Goal: Task Accomplishment & Management: Manage account settings

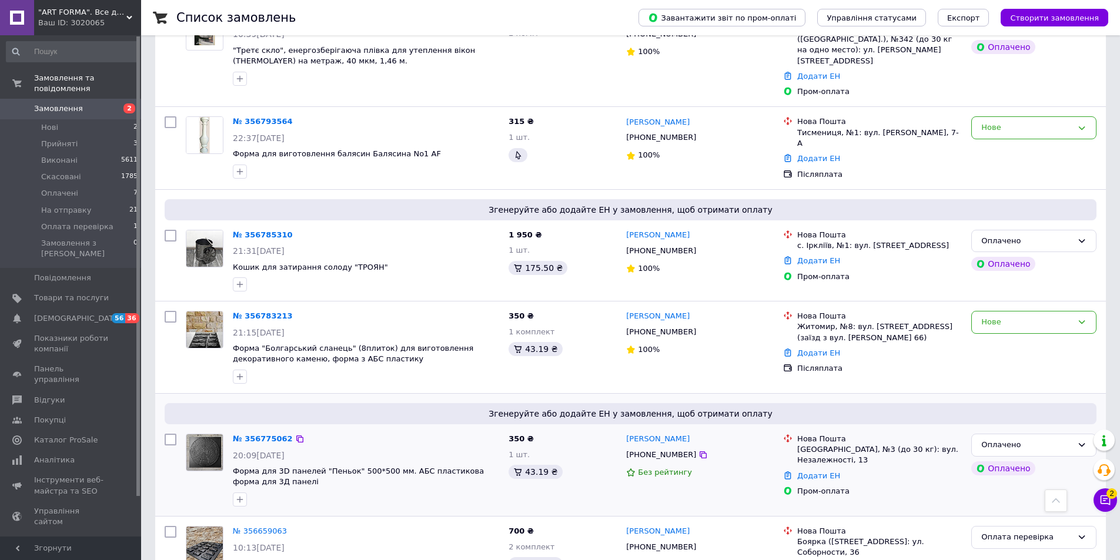
scroll to position [353, 0]
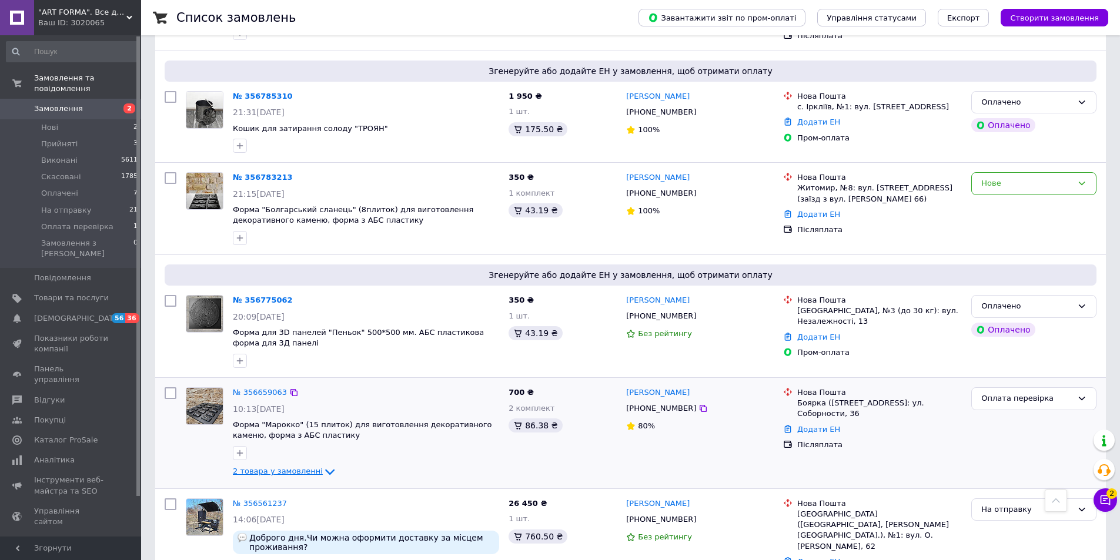
click at [288, 468] on span "2 товара у замовленні" at bounding box center [278, 472] width 90 height 9
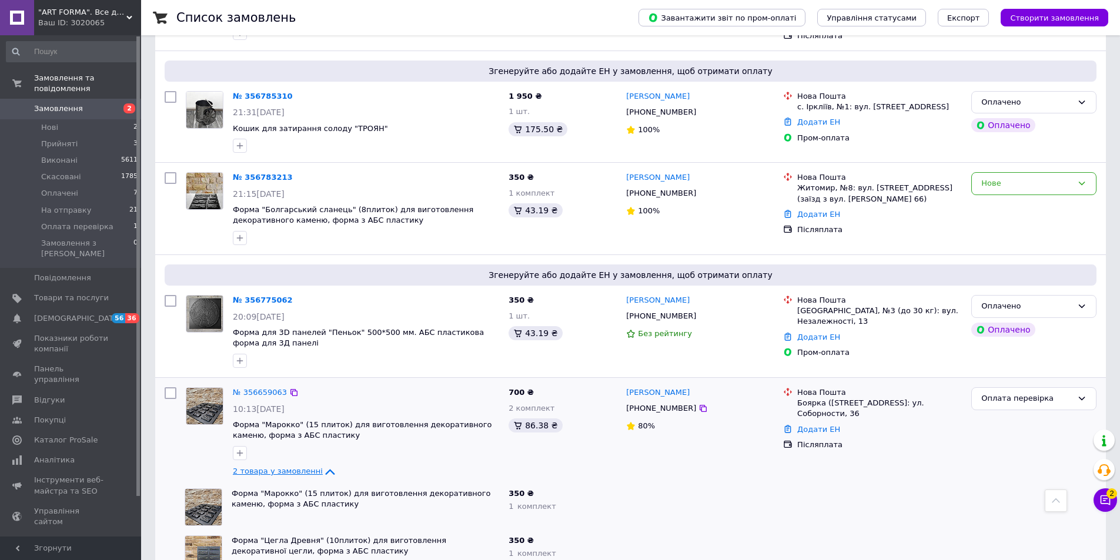
click at [288, 468] on span "2 товара у замовленні" at bounding box center [278, 472] width 90 height 9
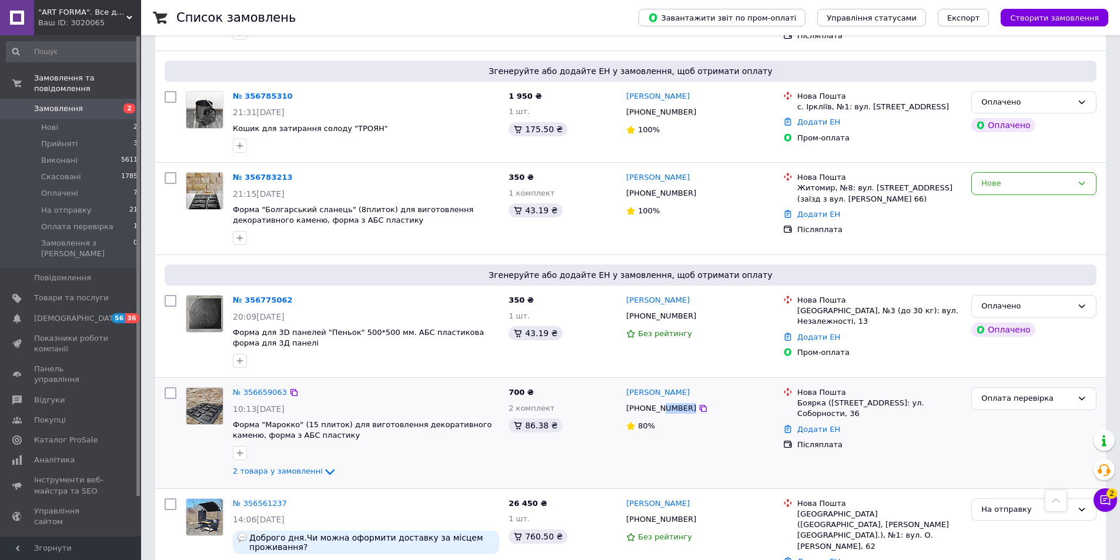
drag, startPoint x: 659, startPoint y: 395, endPoint x: 704, endPoint y: 395, distance: 45.3
click at [704, 402] on div "[PHONE_NUMBER]" at bounding box center [700, 408] width 150 height 13
copy div "08891"
click at [506, 459] on div "700 ₴ 2 комплект 86.38 ₴" at bounding box center [563, 433] width 118 height 101
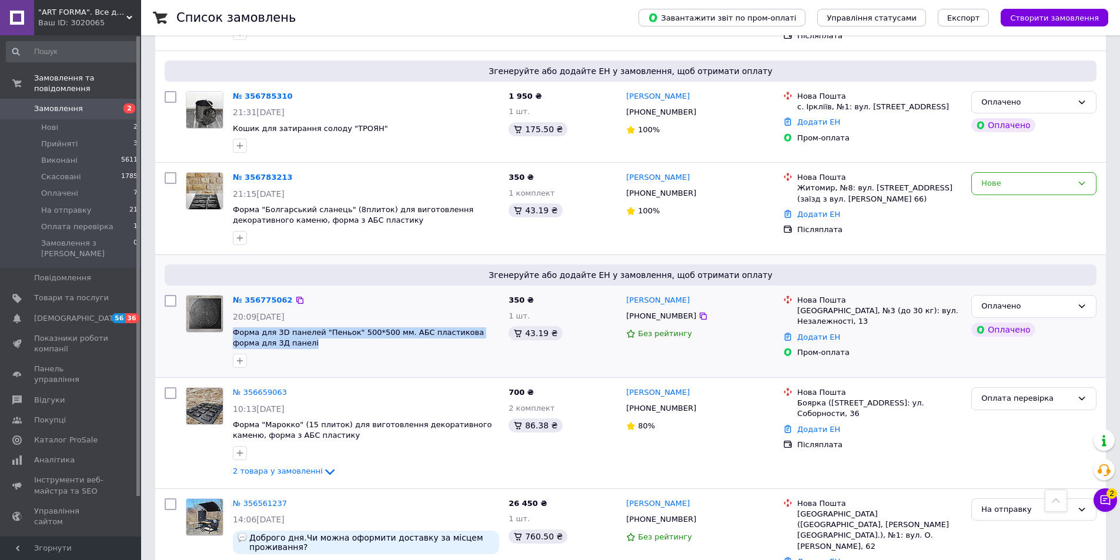
drag, startPoint x: 273, startPoint y: 333, endPoint x: 231, endPoint y: 319, distance: 45.4
click at [231, 319] on div "№ 356775062 20:09[DATE] Форма для 3D панелей "Пеньок" 500*500 мм. АБС пластиков…" at bounding box center [366, 331] width 276 height 82
copy span "Форма для 3D панелей "Пеньок" 500*500 мм. АБС пластикова форма для 3Д панелі"
drag, startPoint x: 723, startPoint y: 279, endPoint x: 626, endPoint y: 292, distance: 98.5
click at [626, 292] on div "[PERSON_NAME] [PHONE_NUMBER] Без рейтингу" at bounding box center [700, 331] width 157 height 82
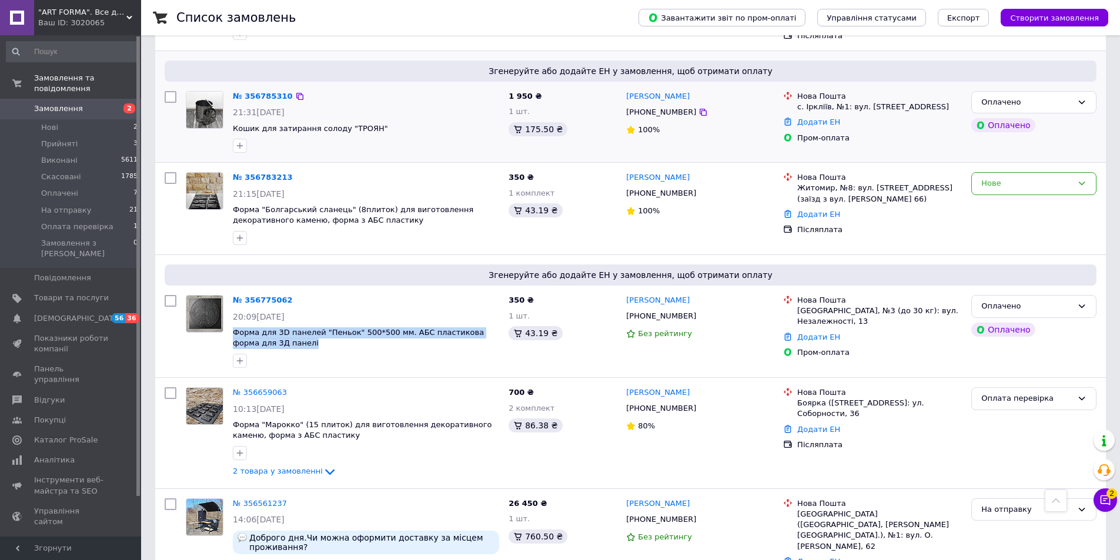
copy link "[PERSON_NAME]"
click at [655, 309] on div "[PHONE_NUMBER]" at bounding box center [661, 316] width 75 height 15
copy div "380969478770"
click at [827, 308] on div "[GEOGRAPHIC_DATA], №3 (до 30 кг): вул. Незалежності, 13" at bounding box center [879, 316] width 165 height 21
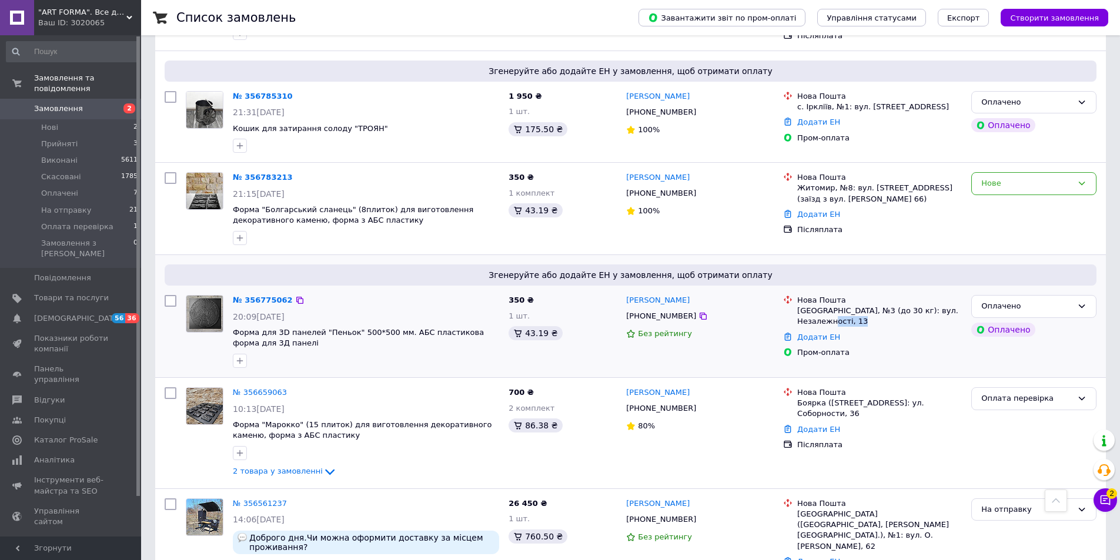
click at [827, 308] on div "[GEOGRAPHIC_DATA], №3 (до 30 кг): вул. Незалежності, 13" at bounding box center [879, 316] width 165 height 21
copy ul "[GEOGRAPHIC_DATA], №3 (до 30 кг): вул. Незалежності, 13"
click at [243, 296] on link "№ 356775062" at bounding box center [263, 300] width 60 height 9
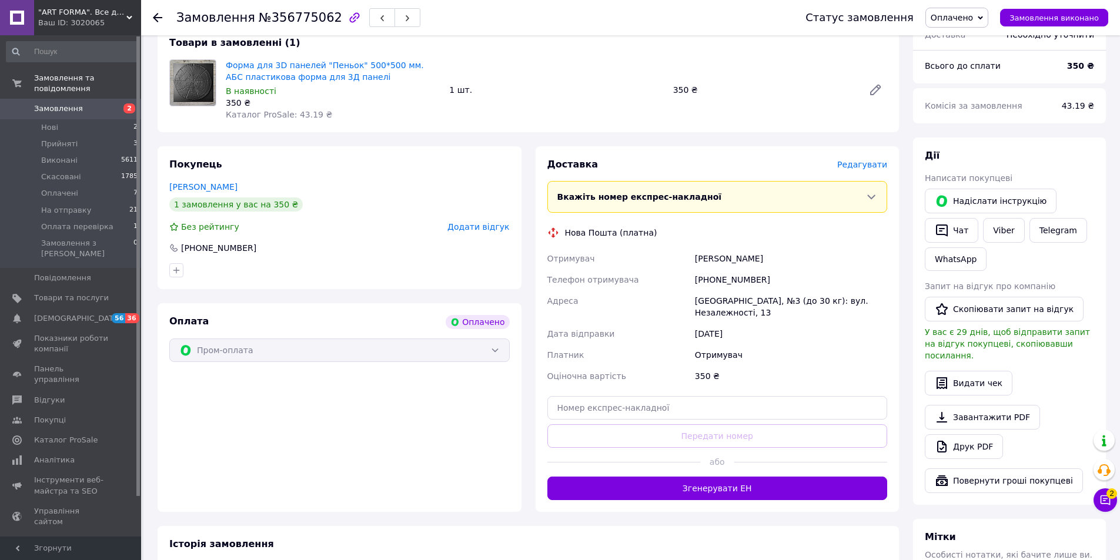
scroll to position [470, 0]
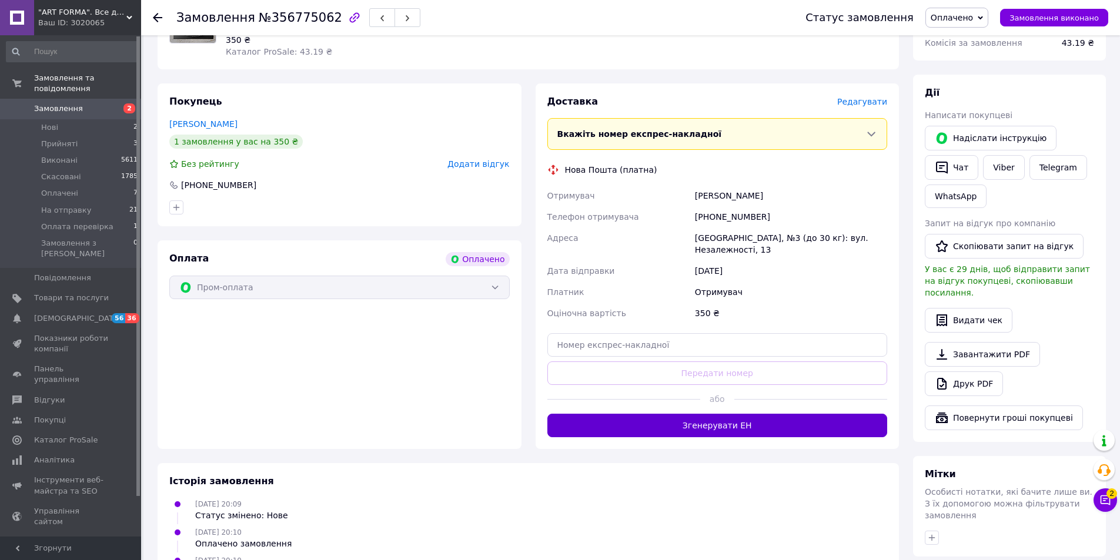
click at [700, 414] on button "Згенерувати ЕН" at bounding box center [717, 426] width 340 height 24
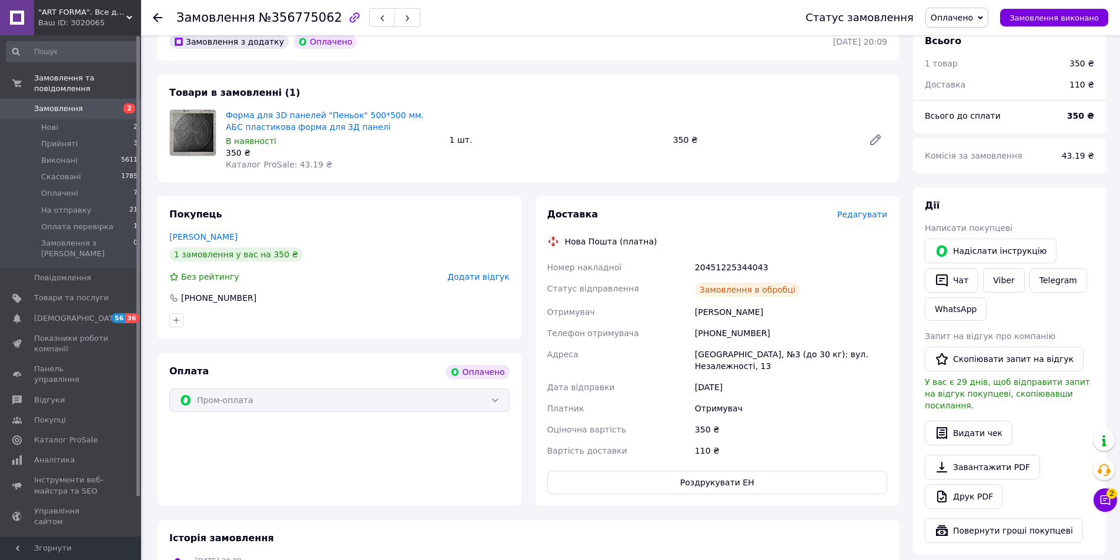
scroll to position [353, 0]
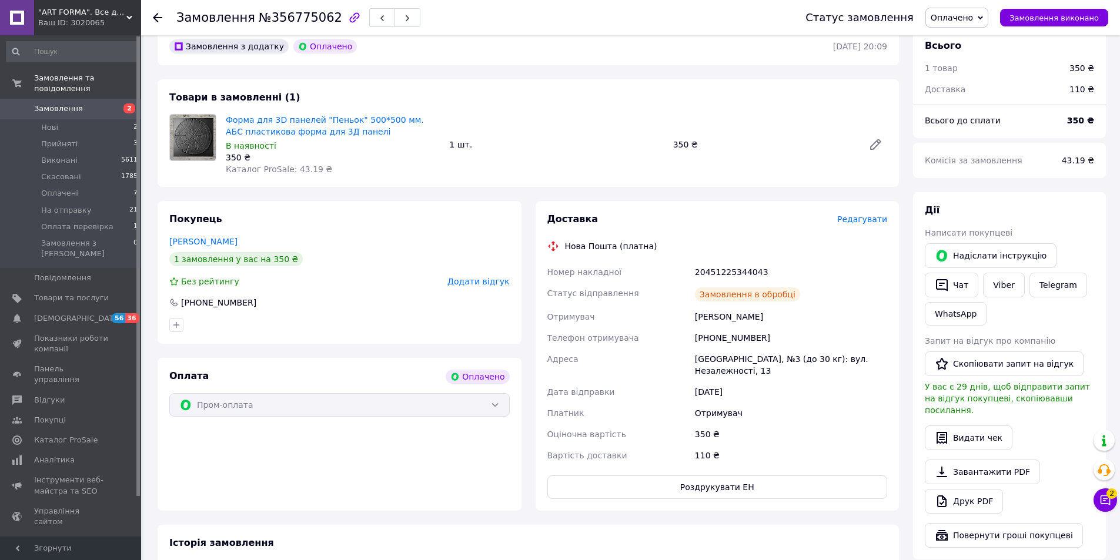
click at [722, 262] on div "20451225344043" at bounding box center [791, 272] width 197 height 21
copy div "20451225344043"
click at [969, 9] on span "Оплачено" at bounding box center [957, 18] width 63 height 20
click at [973, 99] on li "На отправку" at bounding box center [968, 94] width 84 height 18
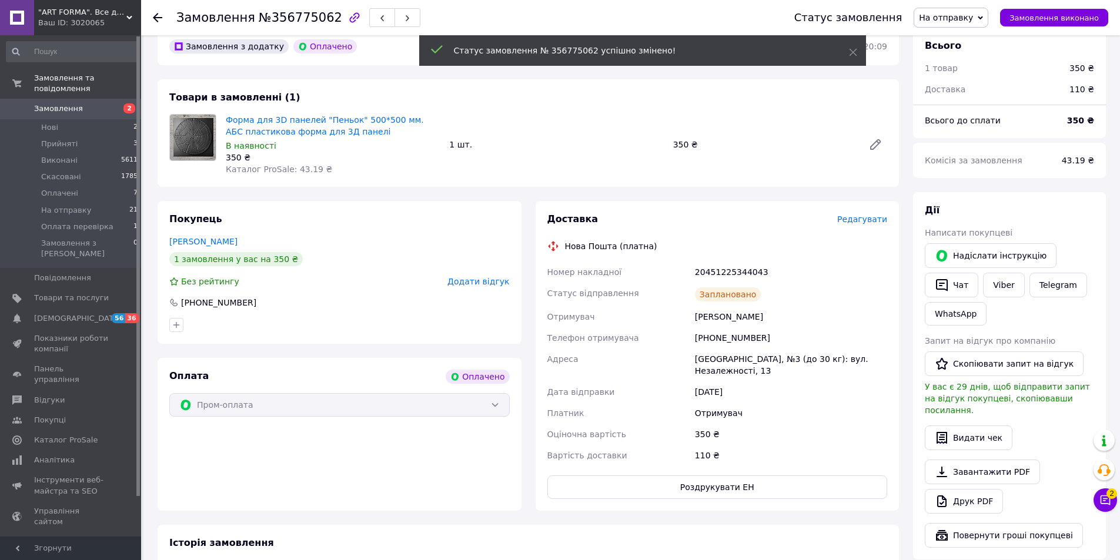
click at [68, 103] on span "Замовлення" at bounding box center [58, 108] width 49 height 11
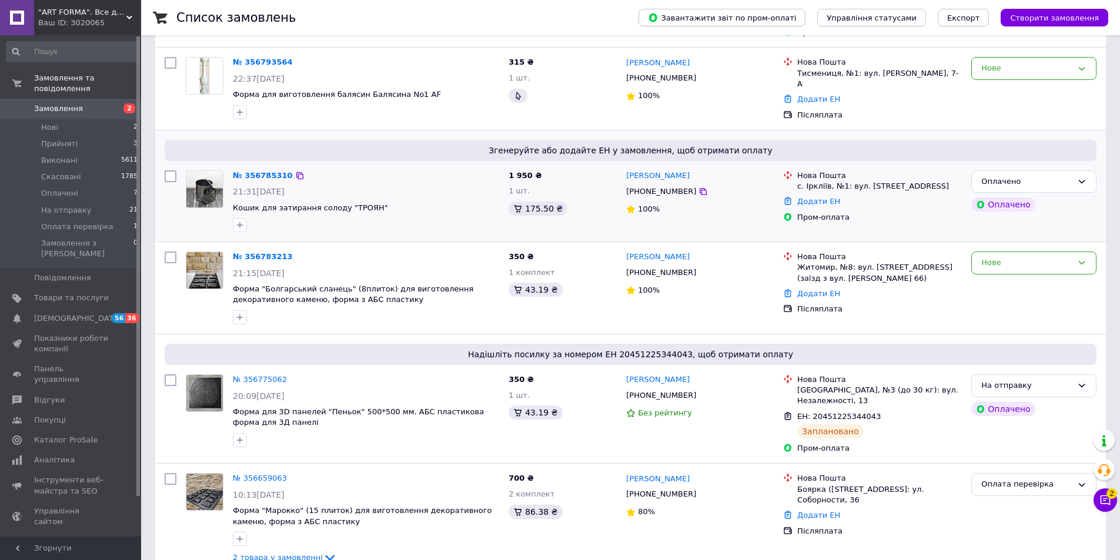
scroll to position [294, 0]
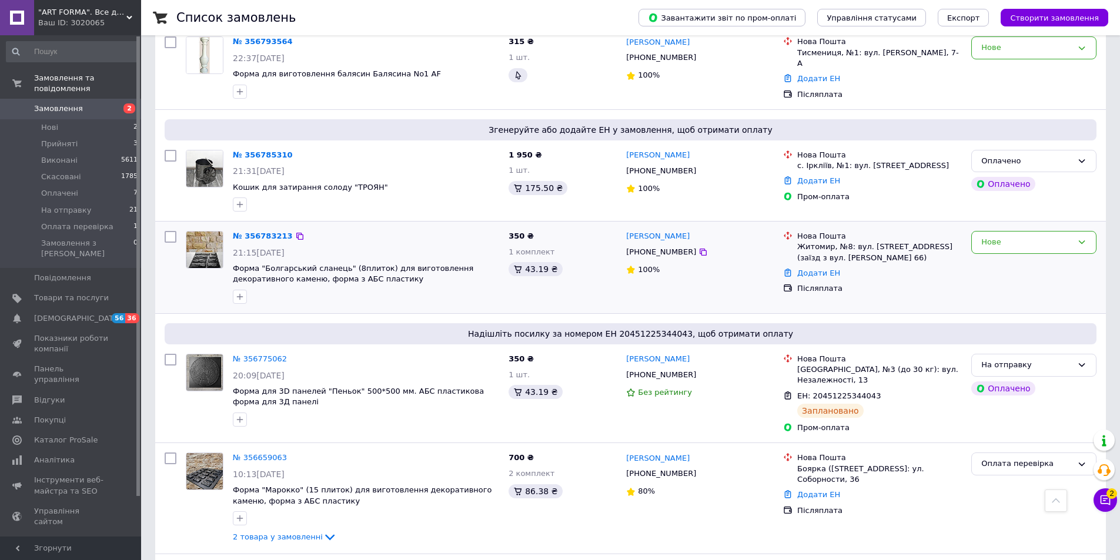
click at [228, 257] on div at bounding box center [204, 267] width 47 height 82
drag, startPoint x: 228, startPoint y: 258, endPoint x: 388, endPoint y: 296, distance: 164.5
click at [343, 258] on div "№ 356783213 21:15[DATE] Форма "Болгарський сланець" (8плиток) для виготовлення …" at bounding box center [342, 267] width 323 height 82
click at [380, 288] on div at bounding box center [366, 297] width 271 height 19
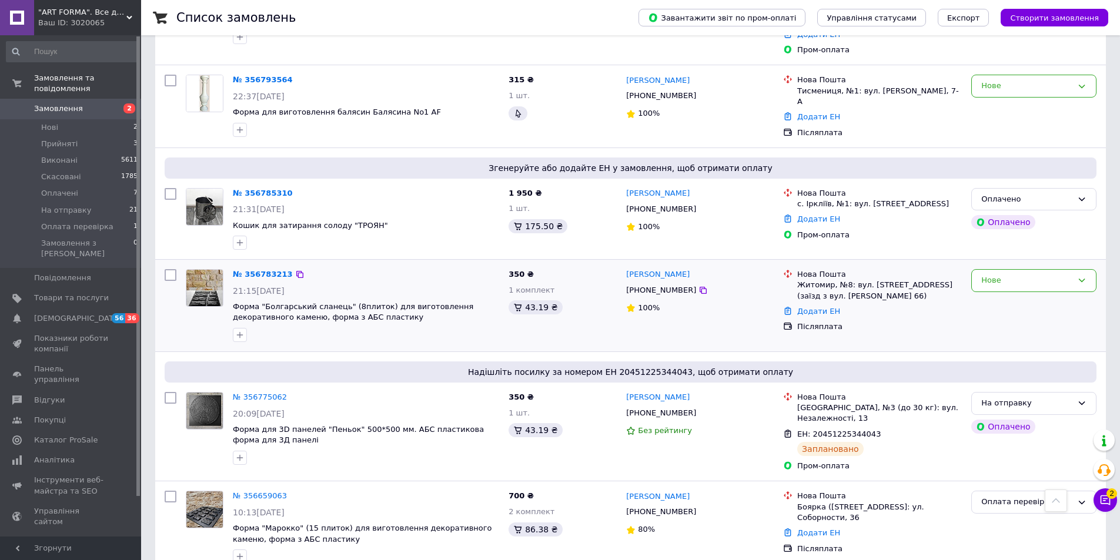
scroll to position [235, 0]
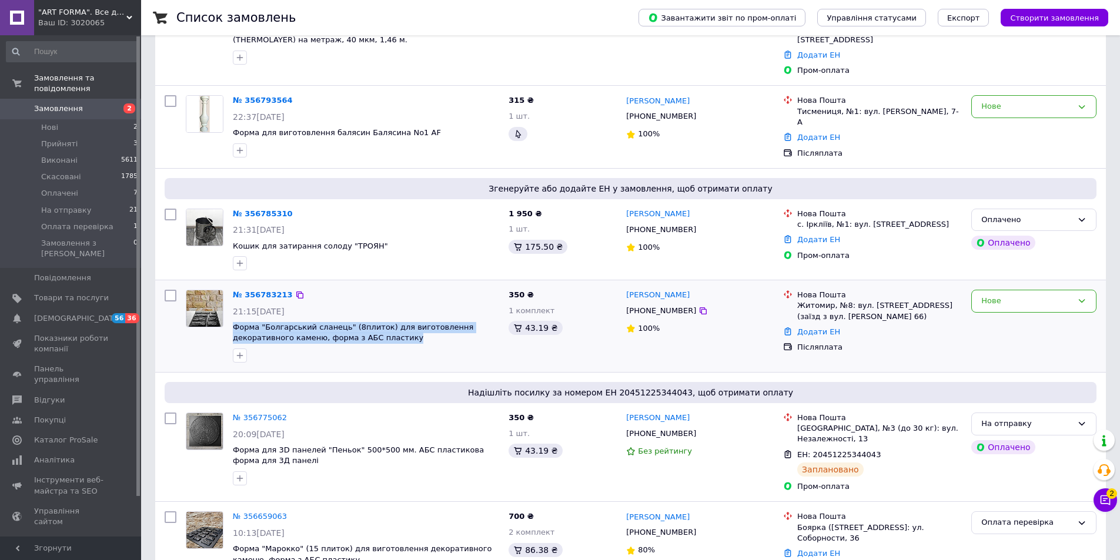
drag, startPoint x: 359, startPoint y: 328, endPoint x: 232, endPoint y: 318, distance: 128.0
click at [232, 318] on div "№ 356783213 21:15[DATE] Форма "Болгарський сланець" (8плиток) для виготовлення …" at bounding box center [366, 326] width 276 height 82
copy span "Форма "Болгарський сланець" (8плиток) для виготовлення декоративного каменю, фо…"
drag, startPoint x: 711, startPoint y: 274, endPoint x: 626, endPoint y: 281, distance: 85.5
click at [626, 285] on div "[PERSON_NAME] [PHONE_NUMBER] 100%" at bounding box center [700, 326] width 157 height 82
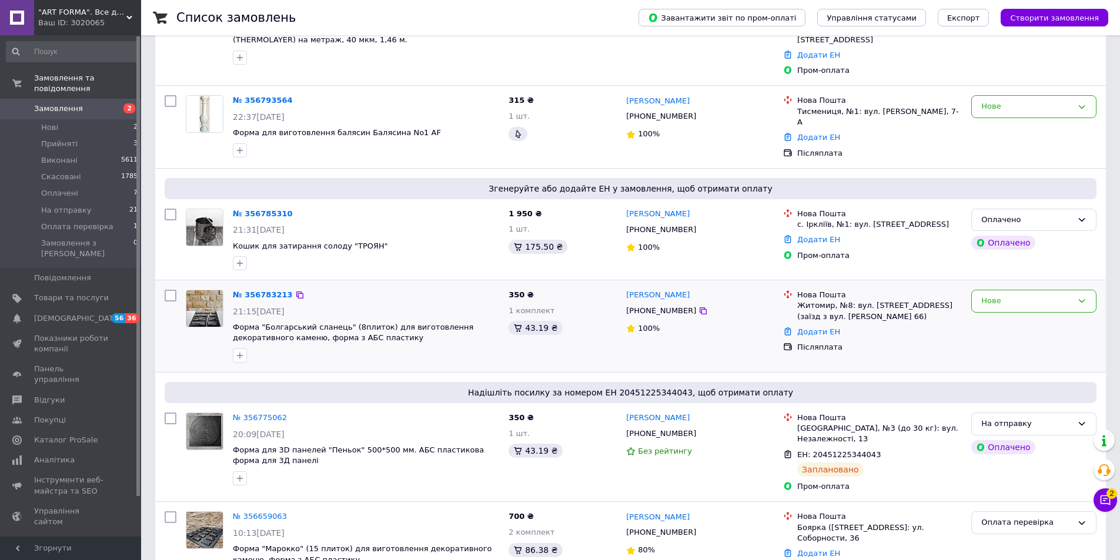
drag, startPoint x: 626, startPoint y: 281, endPoint x: 606, endPoint y: 297, distance: 25.4
click at [606, 306] on div "1 комплект" at bounding box center [563, 311] width 108 height 11
drag, startPoint x: 683, startPoint y: 282, endPoint x: 620, endPoint y: 285, distance: 63.6
click at [620, 285] on div "№ 356783213 21:15[DATE] Форма "Болгарський сланець" (8плиток) для виготовлення …" at bounding box center [630, 326] width 941 height 82
click at [710, 305] on div "[PHONE_NUMBER]" at bounding box center [700, 311] width 150 height 13
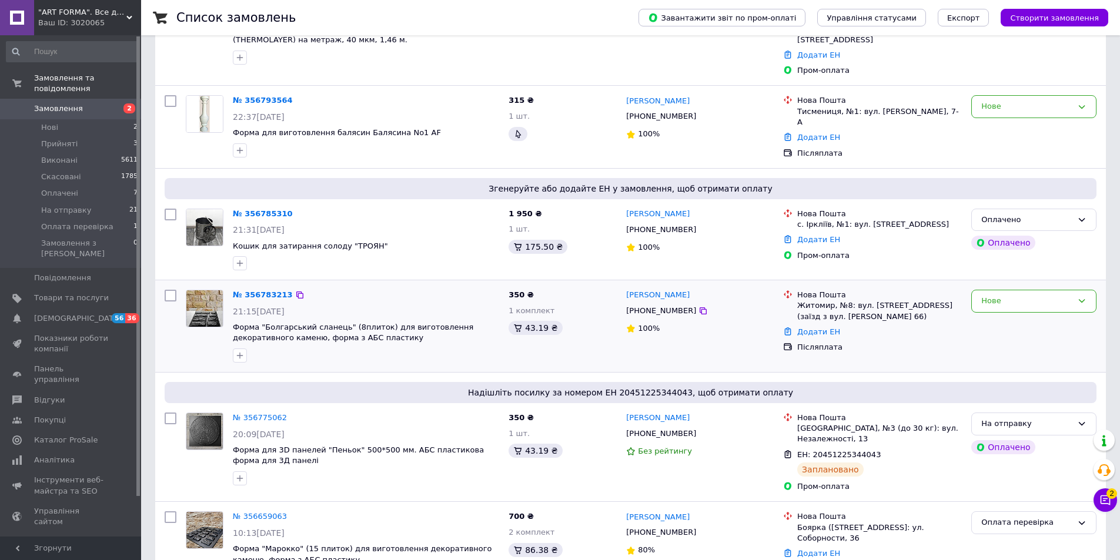
drag, startPoint x: 709, startPoint y: 272, endPoint x: 623, endPoint y: 282, distance: 87.0
click at [623, 285] on div "[PERSON_NAME] [PHONE_NUMBER] 100%" at bounding box center [700, 326] width 157 height 82
copy link "[PERSON_NAME]"
click at [659, 303] on div "[PHONE_NUMBER]" at bounding box center [661, 310] width 75 height 15
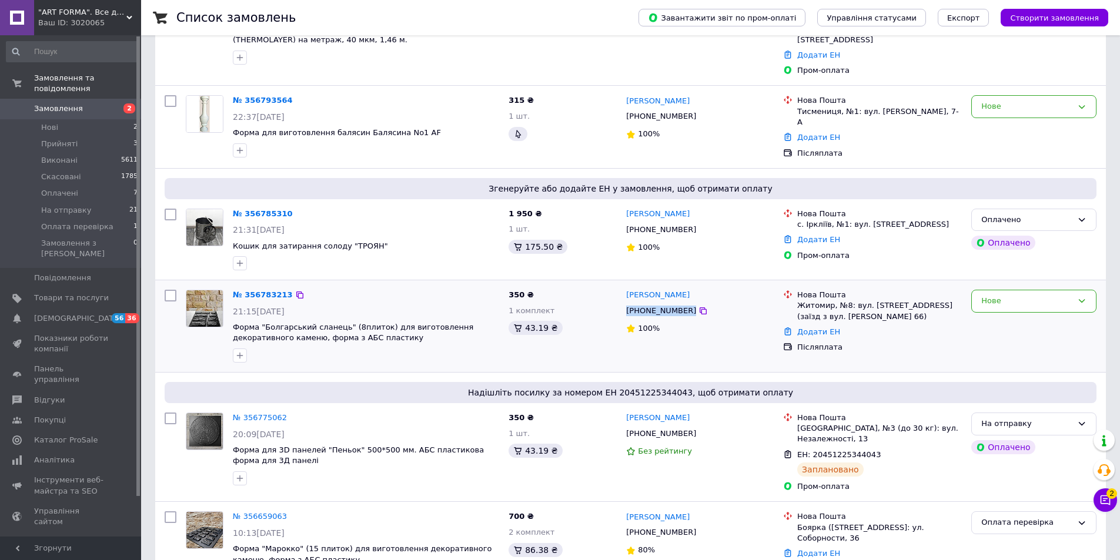
click at [659, 303] on div "[PHONE_NUMBER]" at bounding box center [661, 310] width 75 height 15
copy div "[PHONE_NUMBER]"
click at [837, 301] on div "Житомир, №8: вул. [STREET_ADDRESS] (заїзд з вул. [PERSON_NAME] 66)" at bounding box center [879, 310] width 165 height 21
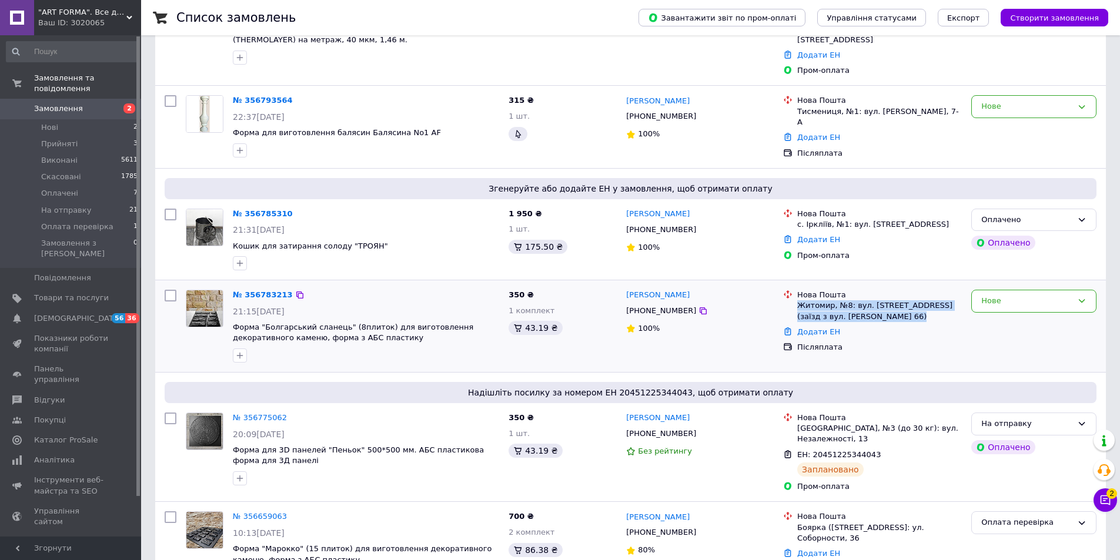
copy ul "Житомир, №8: вул. [STREET_ADDRESS] (заїзд з вул. [PERSON_NAME] 66)"
click at [1053, 295] on div "Нове" at bounding box center [1026, 301] width 91 height 12
click at [1004, 401] on li "На отправку" at bounding box center [1034, 412] width 124 height 22
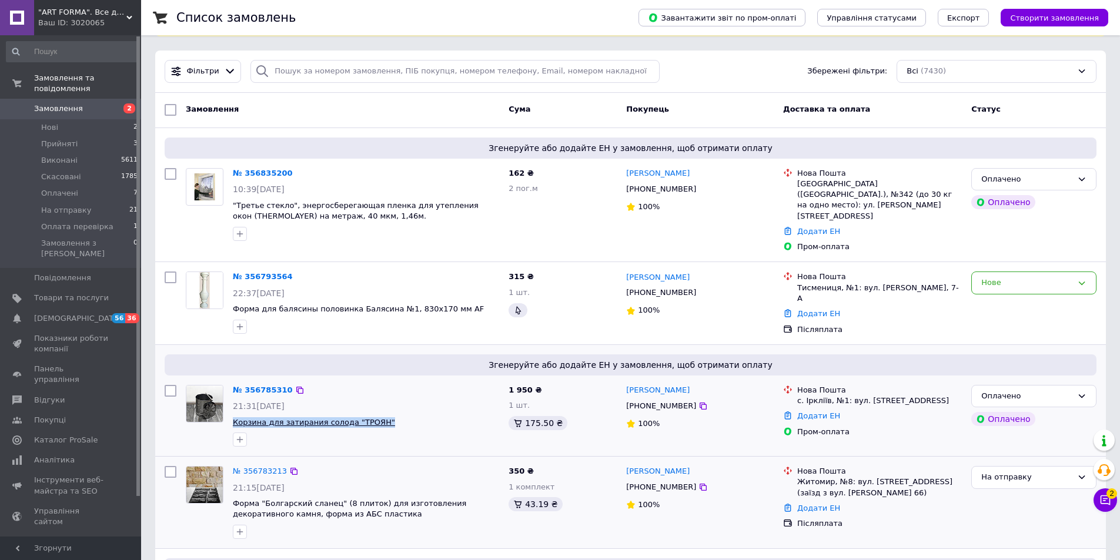
drag, startPoint x: 396, startPoint y: 409, endPoint x: 234, endPoint y: 410, distance: 161.7
click at [234, 418] on span "Корзина для затирания солода "ТРОЯН"" at bounding box center [366, 423] width 266 height 11
drag, startPoint x: 719, startPoint y: 375, endPoint x: 624, endPoint y: 376, distance: 94.7
click at [624, 380] on div "[PERSON_NAME] [PHONE_NUMBER] 100%" at bounding box center [700, 415] width 157 height 71
click at [662, 399] on div "[PHONE_NUMBER]" at bounding box center [661, 406] width 75 height 15
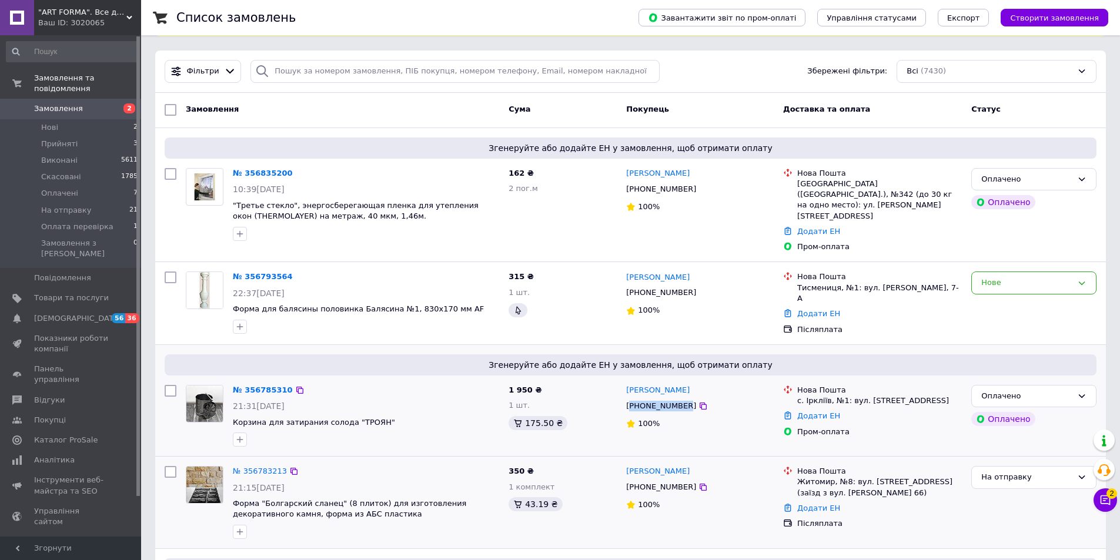
click at [662, 399] on div "[PHONE_NUMBER]" at bounding box center [661, 406] width 75 height 15
click at [811, 396] on div "с. Іркліїв, №1: вул. [STREET_ADDRESS]" at bounding box center [879, 401] width 165 height 11
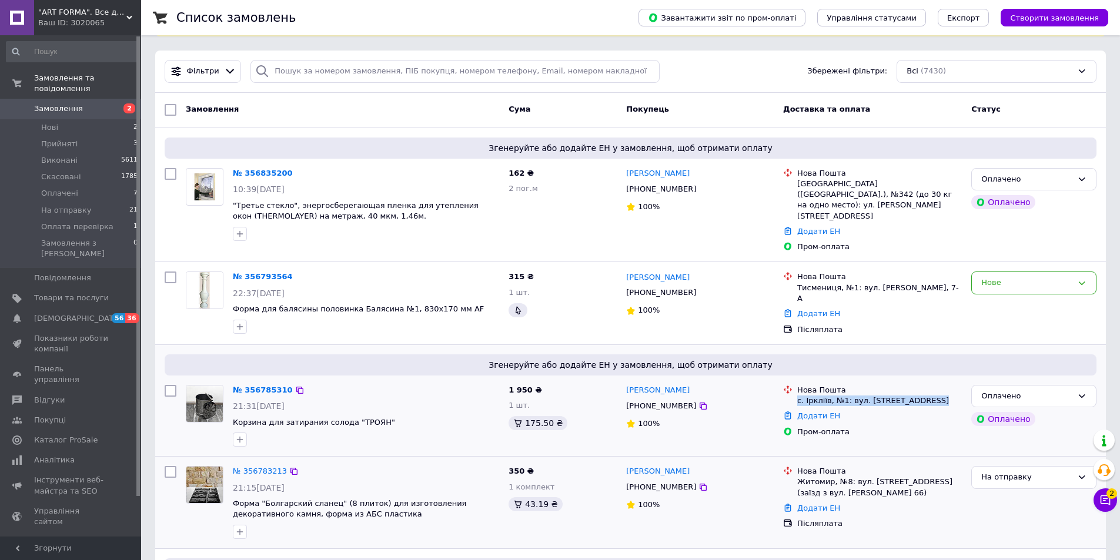
click at [811, 396] on div "с. Іркліїв, №1: вул. [STREET_ADDRESS]" at bounding box center [879, 401] width 165 height 11
drag, startPoint x: 724, startPoint y: 372, endPoint x: 624, endPoint y: 376, distance: 100.1
click at [624, 380] on div "[PERSON_NAME] [PHONE_NUMBER] 100%" at bounding box center [700, 415] width 157 height 71
click at [658, 399] on div "[PHONE_NUMBER]" at bounding box center [661, 406] width 75 height 15
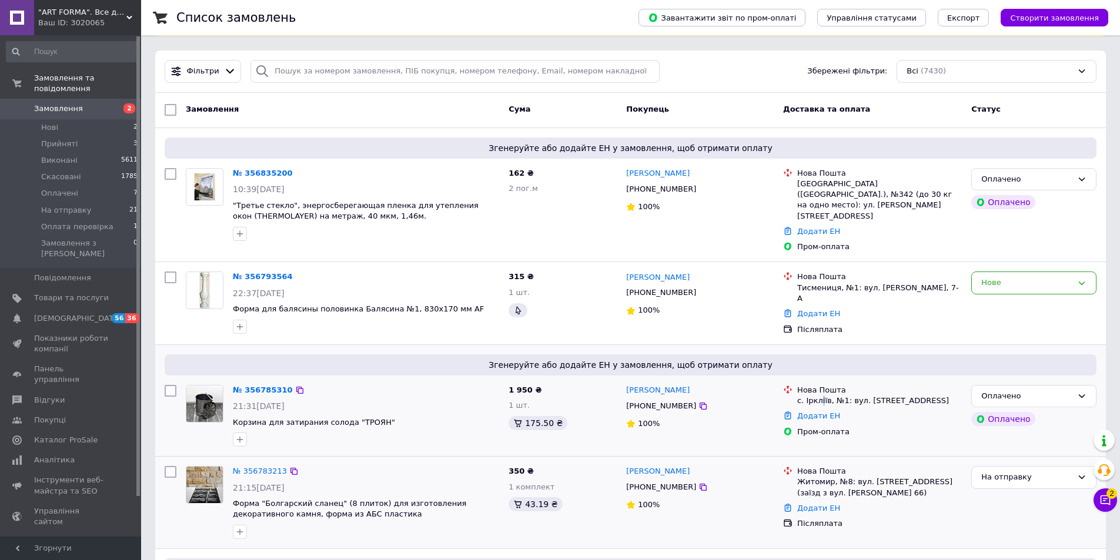
click at [820, 396] on div "с. Іркліїв, №1: вул. [STREET_ADDRESS]" at bounding box center [879, 401] width 165 height 11
click at [813, 396] on div "с. Іркліїв, №1: вул. [STREET_ADDRESS]" at bounding box center [879, 401] width 165 height 11
click at [258, 386] on link "№ 356785310" at bounding box center [263, 390] width 60 height 9
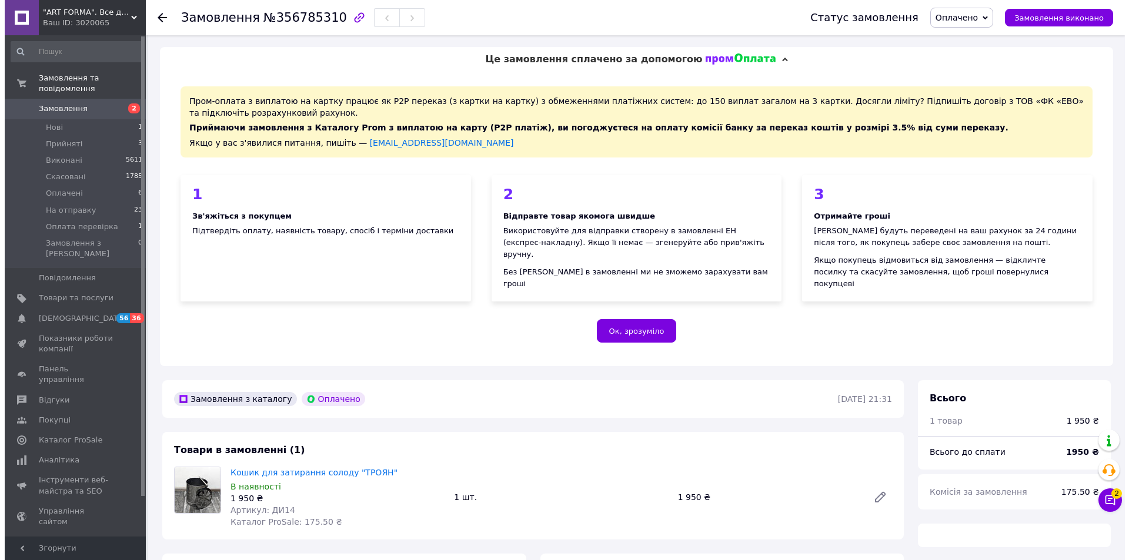
scroll to position [261, 0]
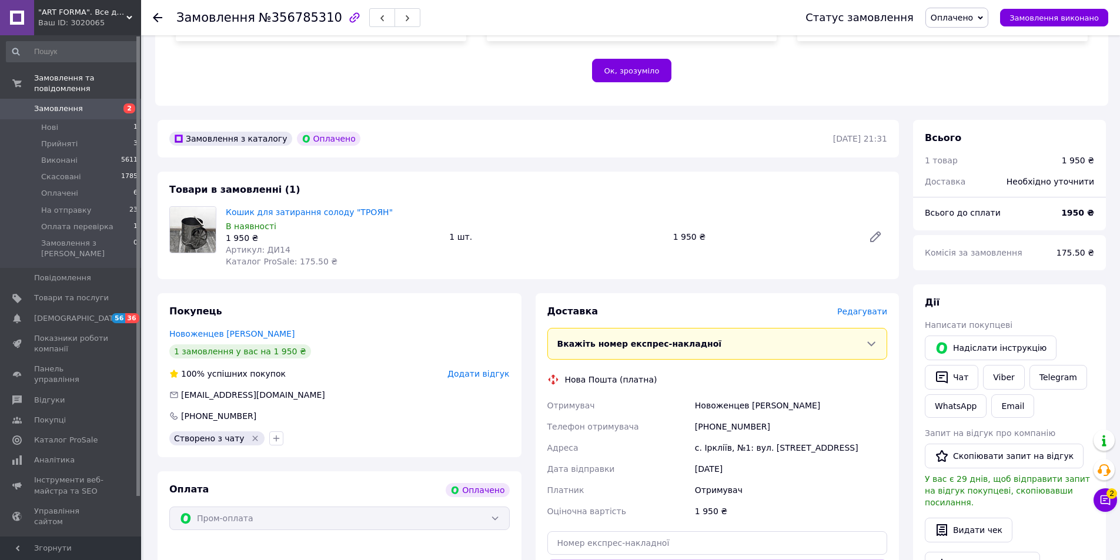
click at [866, 307] on span "Редагувати" at bounding box center [862, 311] width 50 height 9
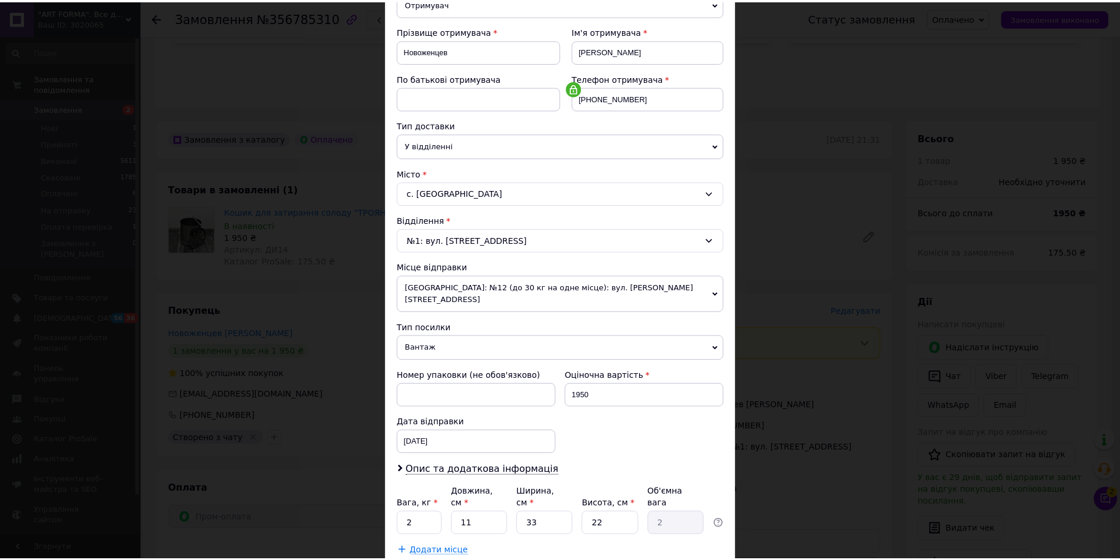
scroll to position [221, 0]
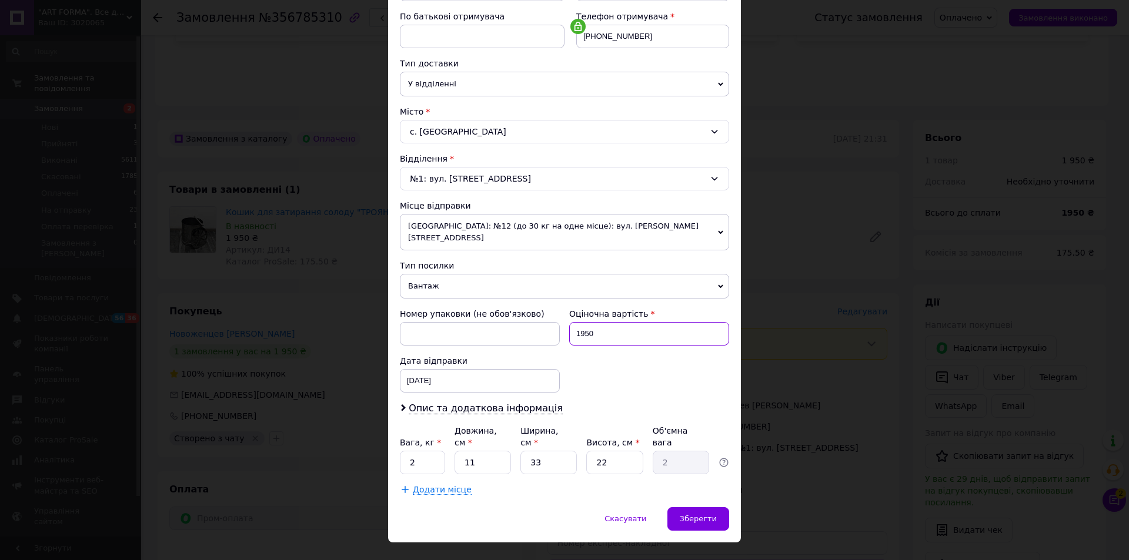
click at [584, 327] on input "1950" at bounding box center [649, 334] width 160 height 24
type input "1990"
click at [708, 515] on span "Зберегти" at bounding box center [698, 519] width 37 height 9
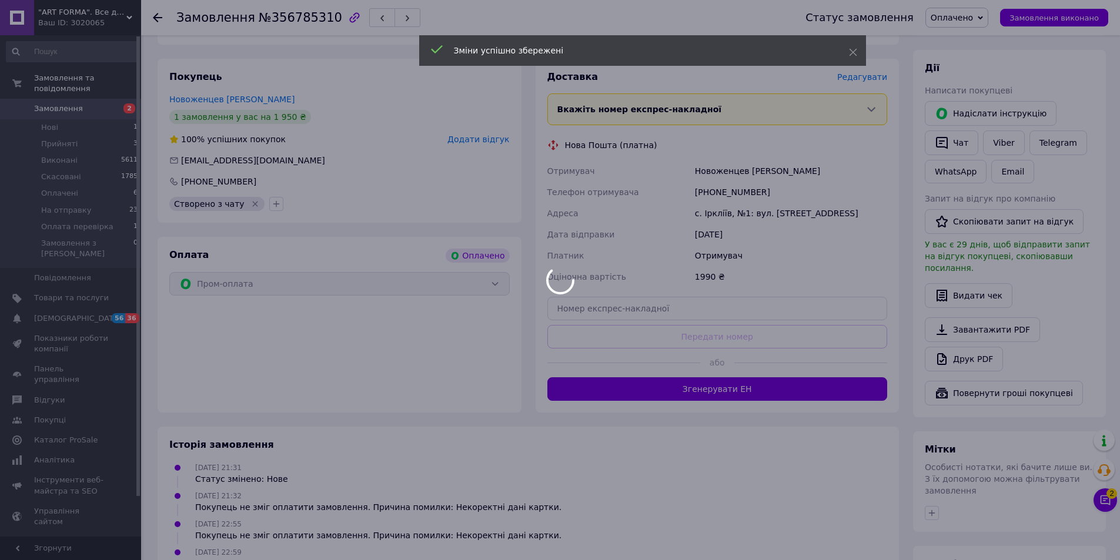
scroll to position [496, 0]
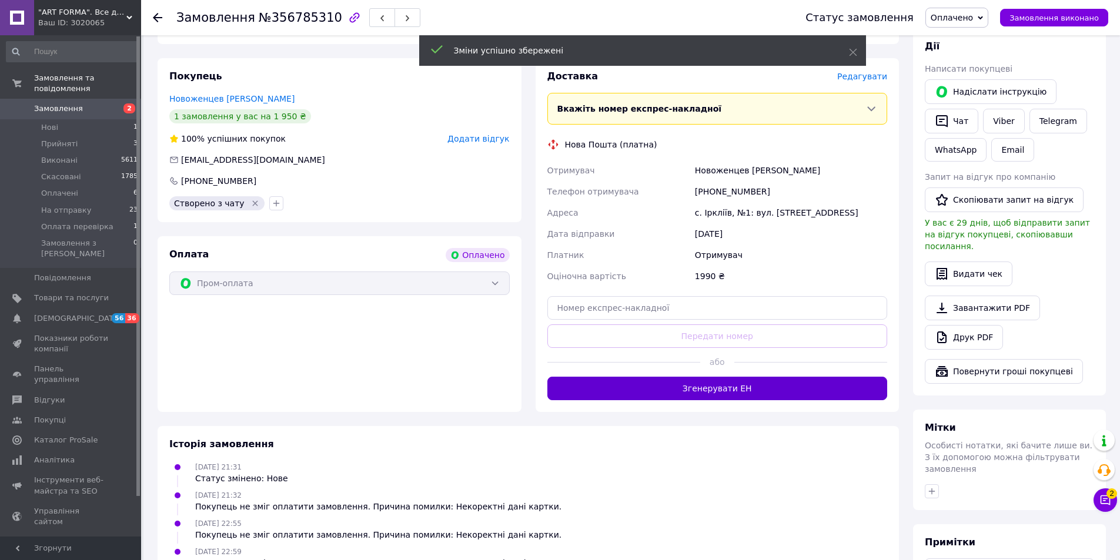
click at [723, 382] on button "Згенерувати ЕН" at bounding box center [717, 389] width 340 height 24
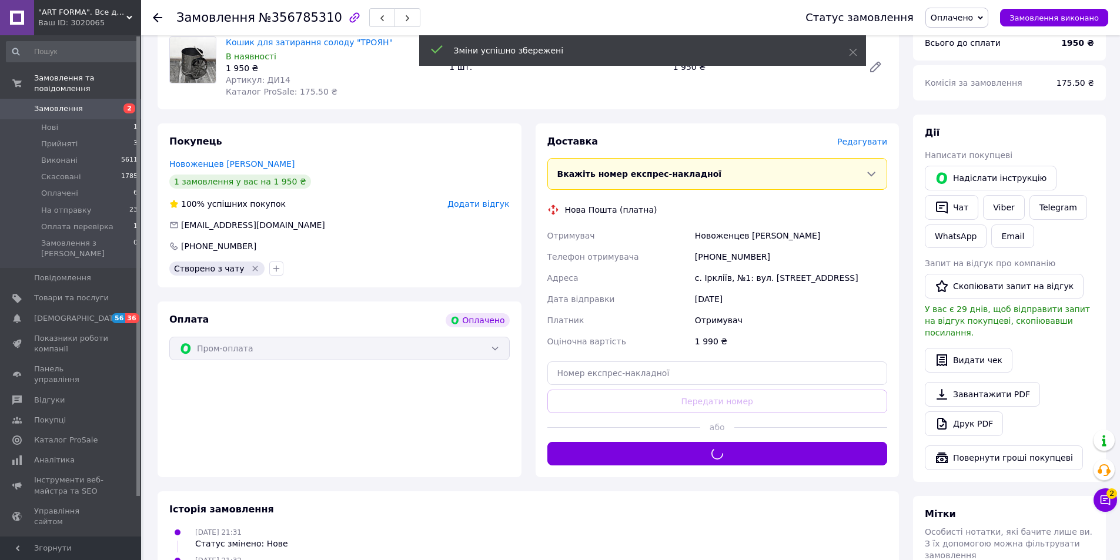
scroll to position [319, 0]
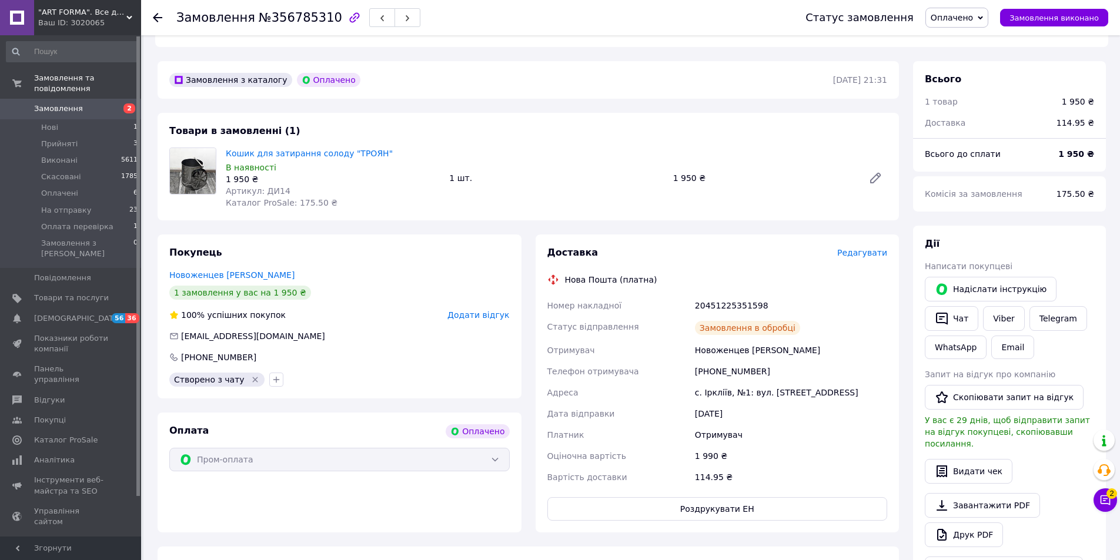
click at [721, 295] on div "20451225351598" at bounding box center [791, 305] width 197 height 21
drag, startPoint x: 970, startPoint y: 17, endPoint x: 958, endPoint y: 59, distance: 43.9
click at [970, 16] on span "Оплачено" at bounding box center [952, 17] width 42 height 9
click at [972, 89] on li "На отправку" at bounding box center [968, 94] width 84 height 18
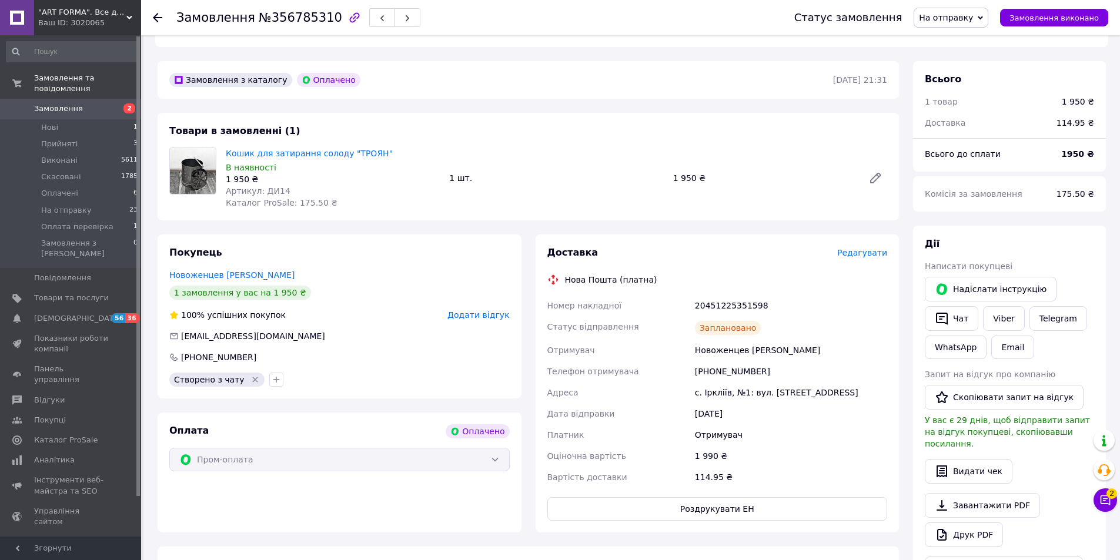
click at [93, 99] on link "Замовлення 2" at bounding box center [72, 109] width 145 height 20
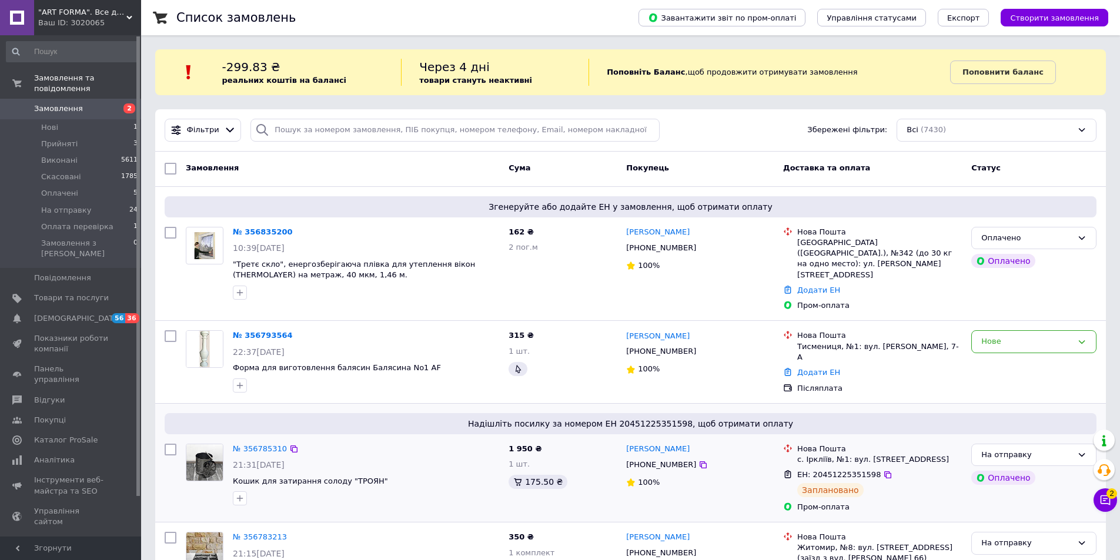
scroll to position [353, 0]
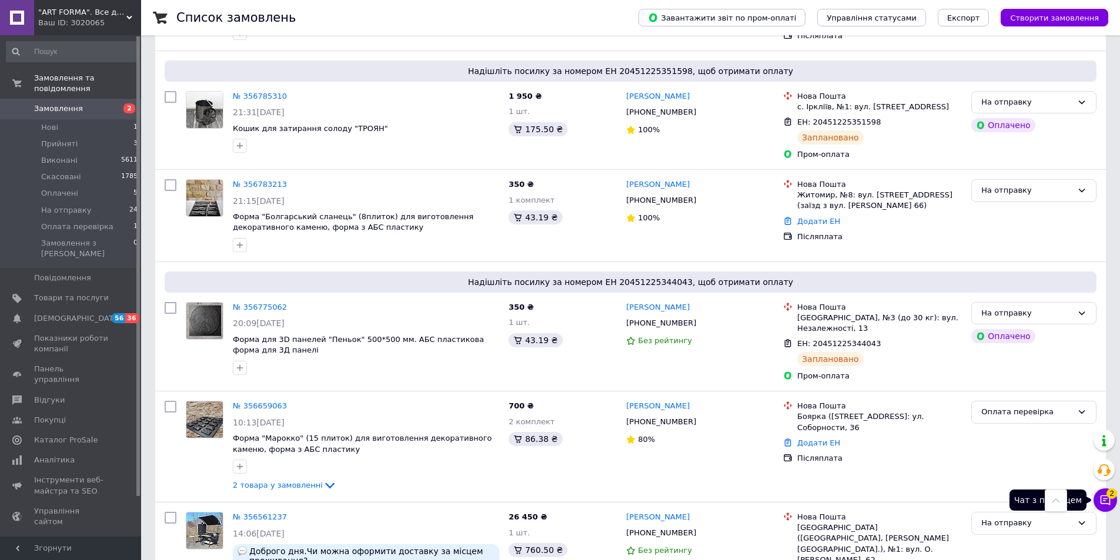
click at [1103, 505] on icon at bounding box center [1106, 501] width 12 height 12
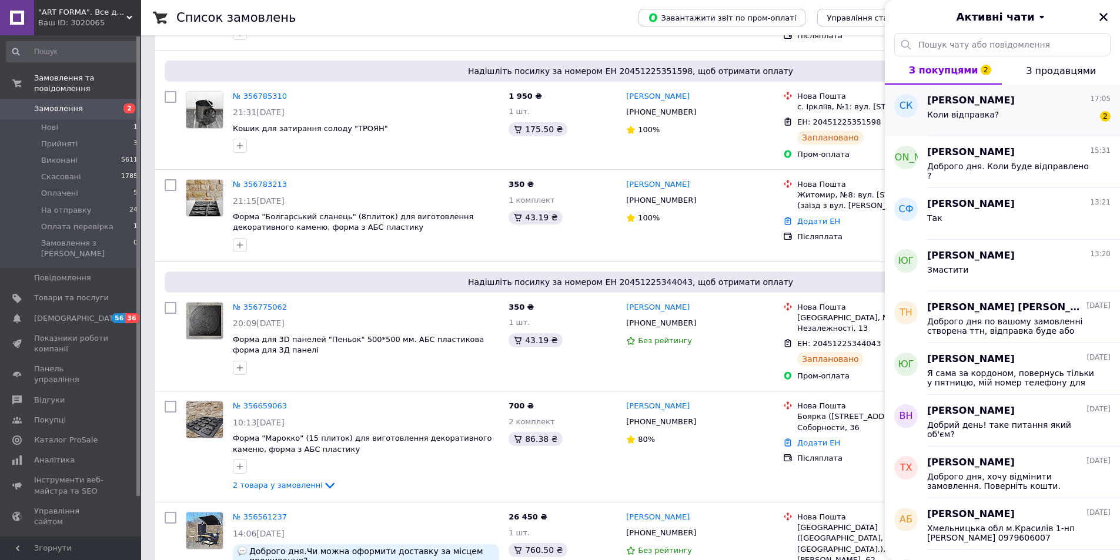
click at [976, 119] on div "Коли відправка?" at bounding box center [963, 118] width 72 height 16
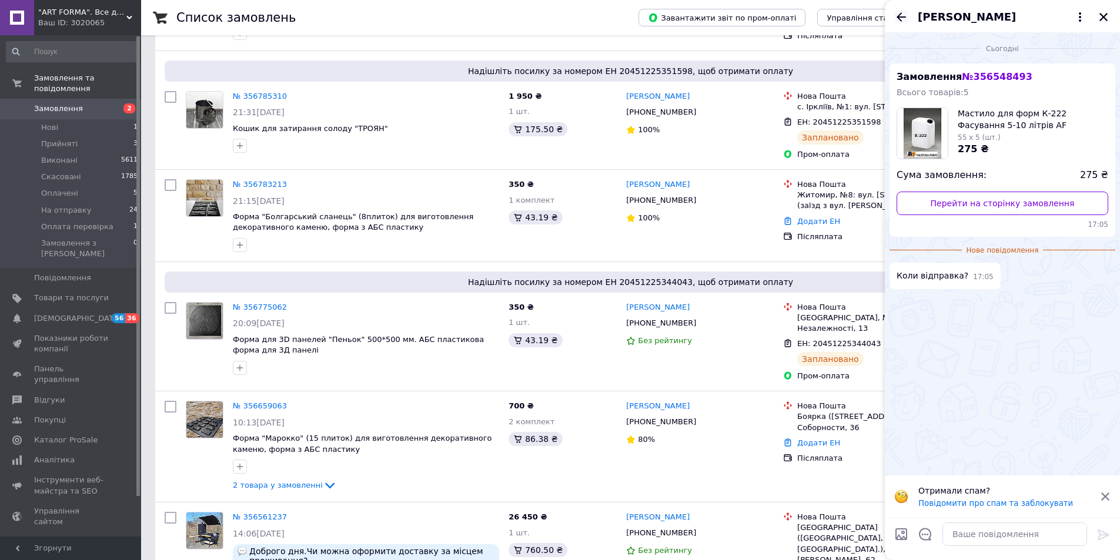
click at [904, 19] on icon "Назад" at bounding box center [901, 17] width 14 height 14
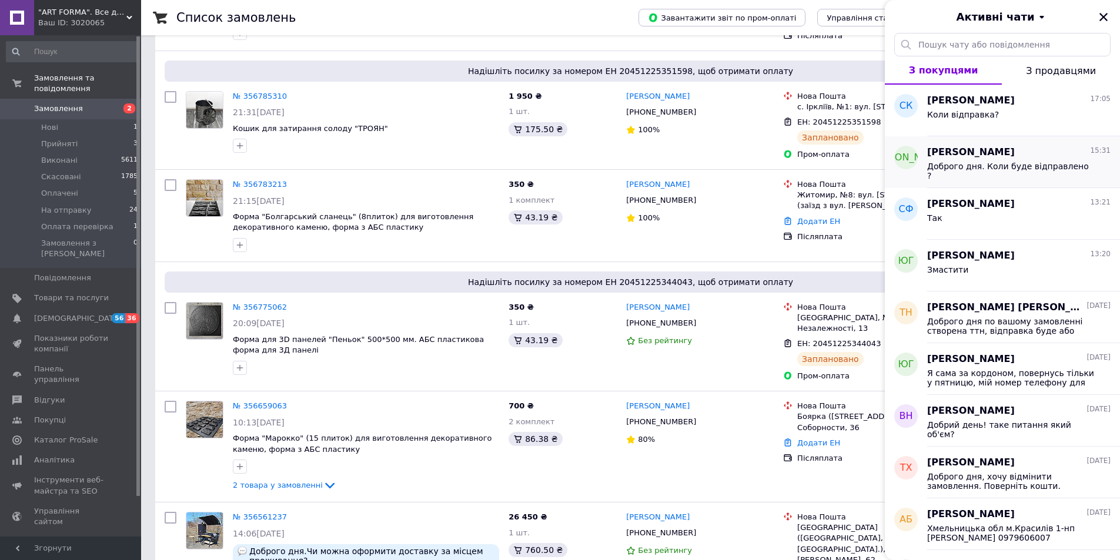
click at [942, 158] on span "[PERSON_NAME]" at bounding box center [971, 153] width 88 height 14
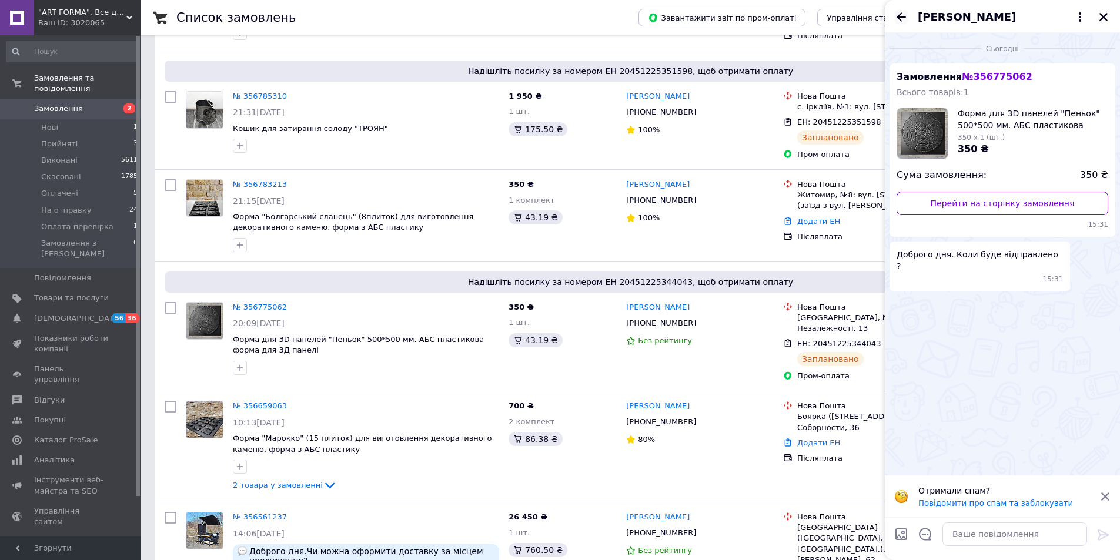
click at [896, 11] on icon "Назад" at bounding box center [901, 17] width 14 height 14
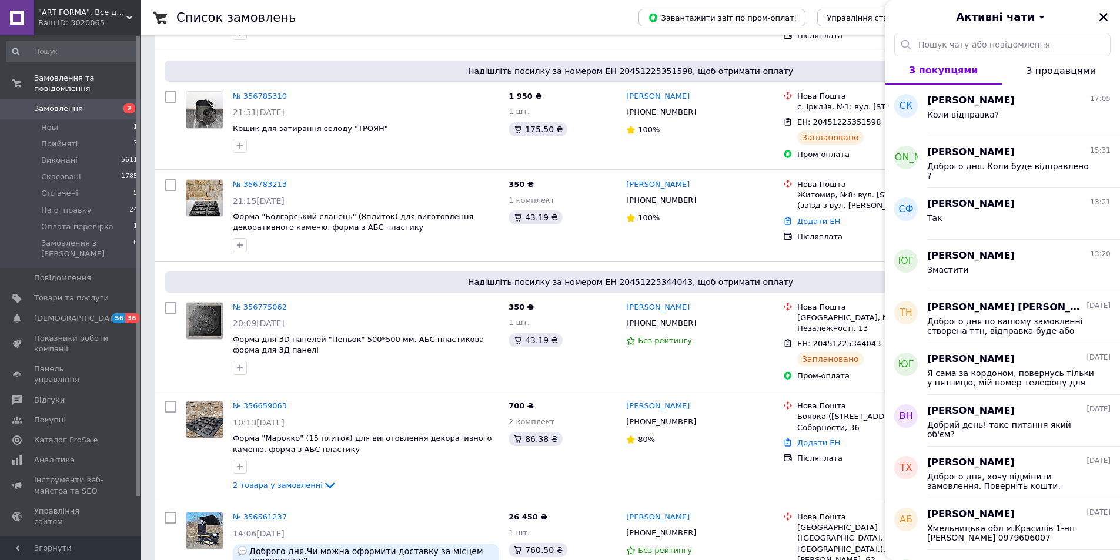
click at [901, 15] on div "Активні чати" at bounding box center [1002, 16] width 235 height 33
click at [981, 283] on div "[PERSON_NAME] 13:20 Змастити" at bounding box center [1023, 266] width 193 height 52
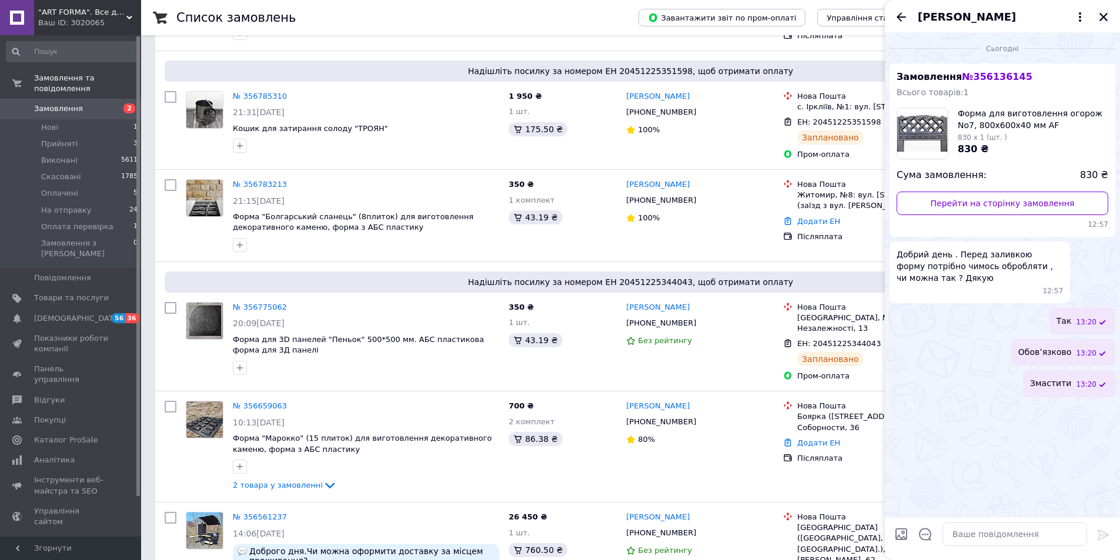
click at [1105, 14] on icon "Закрити" at bounding box center [1103, 17] width 11 height 11
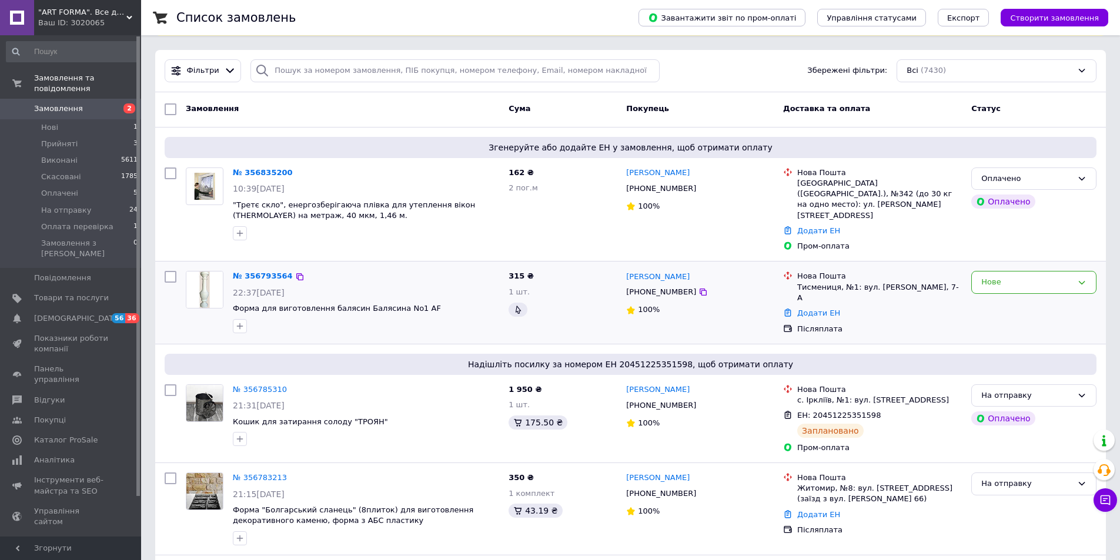
scroll to position [59, 0]
drag, startPoint x: 393, startPoint y: 300, endPoint x: 232, endPoint y: 300, distance: 160.5
click at [232, 300] on div "№ 356793564 22:37[DATE] Форма для виготовлення балясин Балясина No1 AF" at bounding box center [366, 302] width 276 height 71
drag, startPoint x: 721, startPoint y: 255, endPoint x: 624, endPoint y: 259, distance: 97.1
click at [625, 262] on div "№ 356793564 22:37[DATE] Форма для виготовлення балясин Балясина No1 AF 315 ₴ 1 …" at bounding box center [630, 303] width 951 height 82
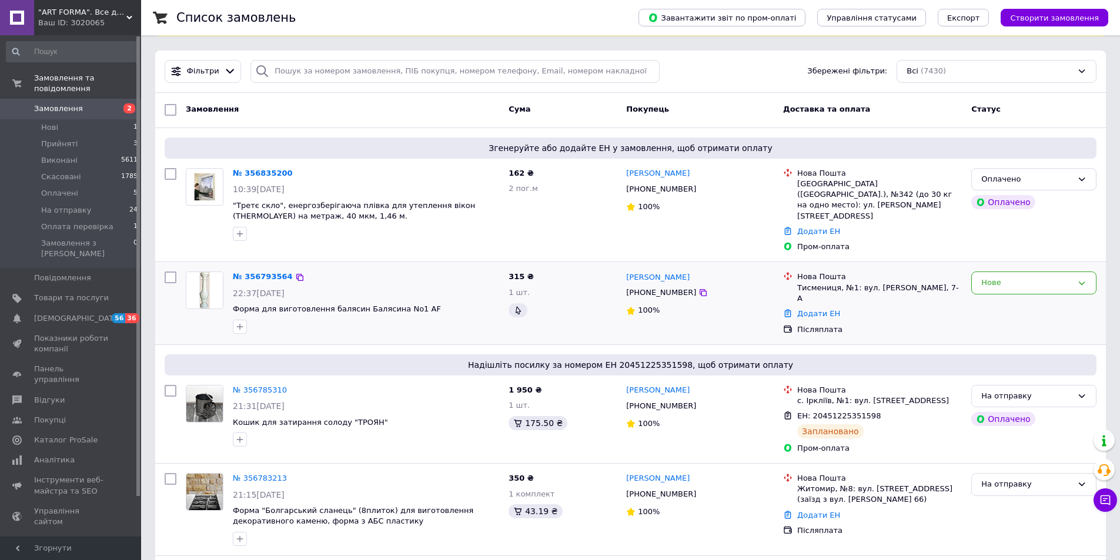
click at [664, 285] on div "[PHONE_NUMBER]" at bounding box center [661, 292] width 75 height 15
click at [849, 283] on div "Тисмениця, №1: вул. [PERSON_NAME], 7-А" at bounding box center [879, 293] width 165 height 21
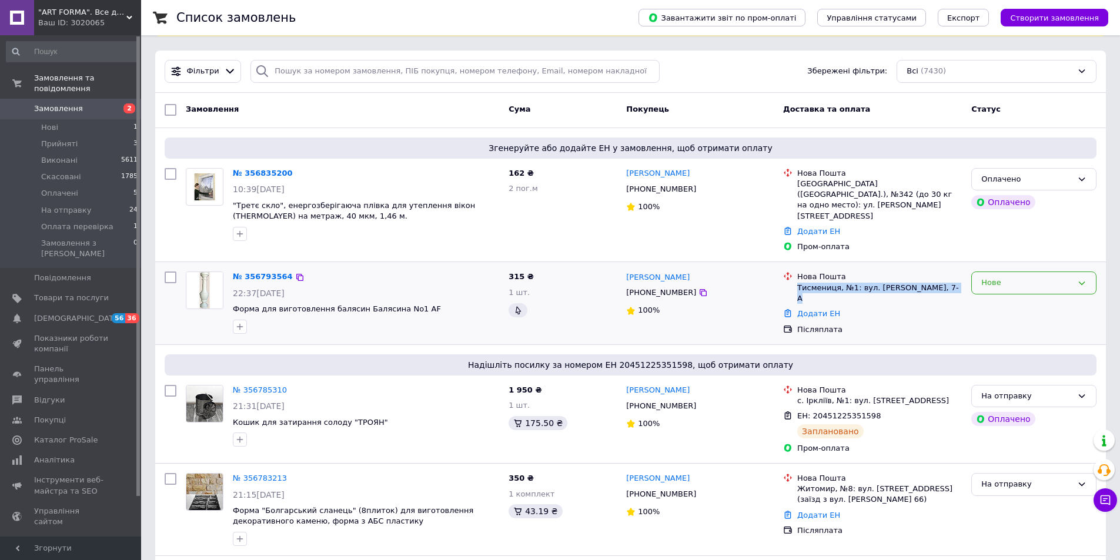
drag, startPoint x: 1047, startPoint y: 266, endPoint x: 1041, endPoint y: 275, distance: 9.8
click at [1044, 277] on div "Нове" at bounding box center [1026, 283] width 91 height 12
click at [1025, 383] on li "На отправку" at bounding box center [1034, 394] width 124 height 22
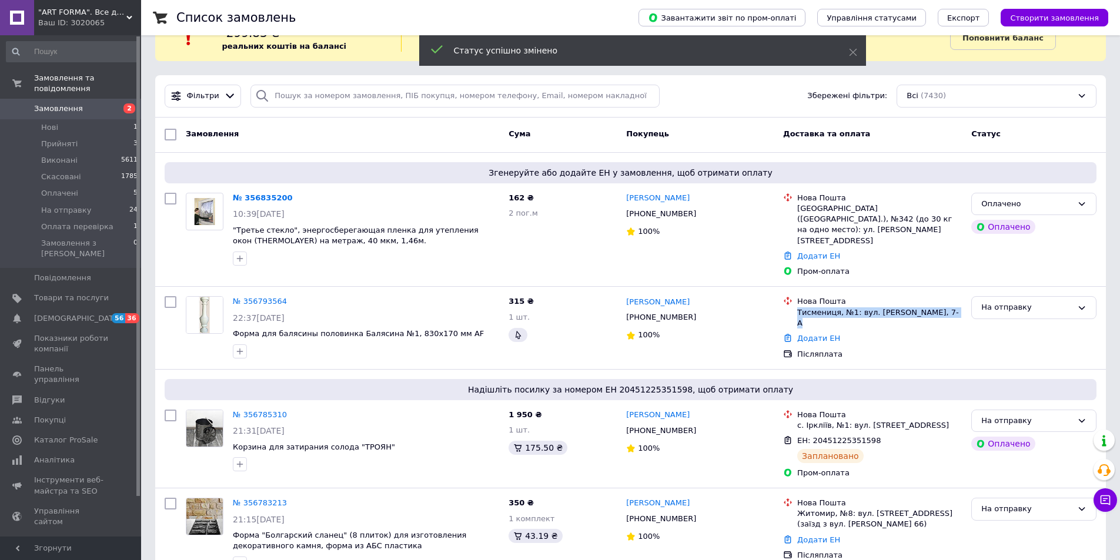
scroll to position [0, 0]
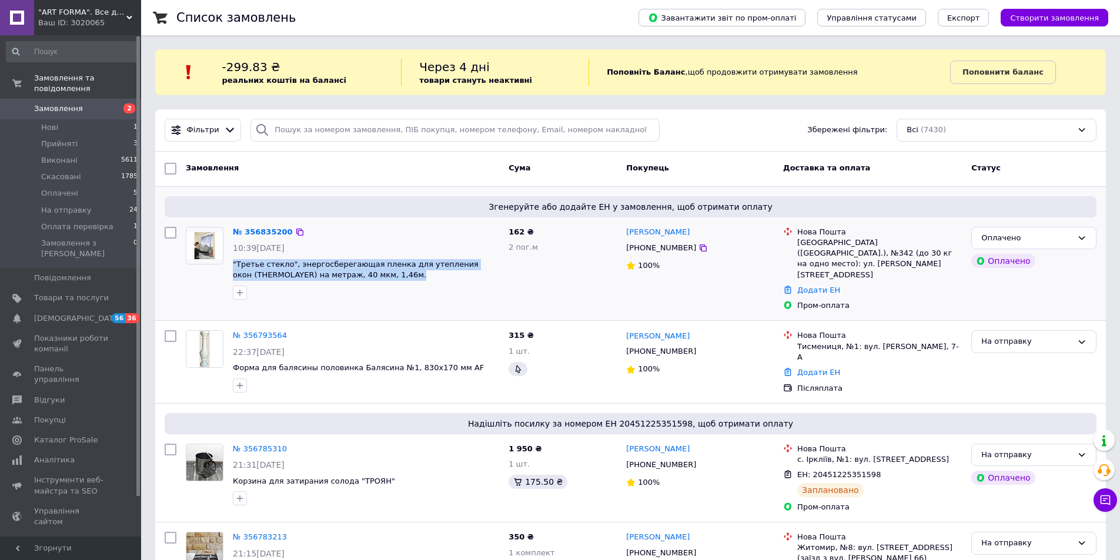
drag, startPoint x: 385, startPoint y: 274, endPoint x: 230, endPoint y: 263, distance: 155.0
click at [230, 263] on div "№ 356835200 10:39[DATE] "Третье стекло", энергосберегающая пленка для утепления…" at bounding box center [366, 263] width 276 height 82
click at [643, 253] on div "[PHONE_NUMBER]" at bounding box center [661, 248] width 75 height 15
click at [643, 252] on div "[PHONE_NUMBER]" at bounding box center [661, 248] width 75 height 15
drag, startPoint x: 349, startPoint y: 273, endPoint x: 232, endPoint y: 264, distance: 117.9
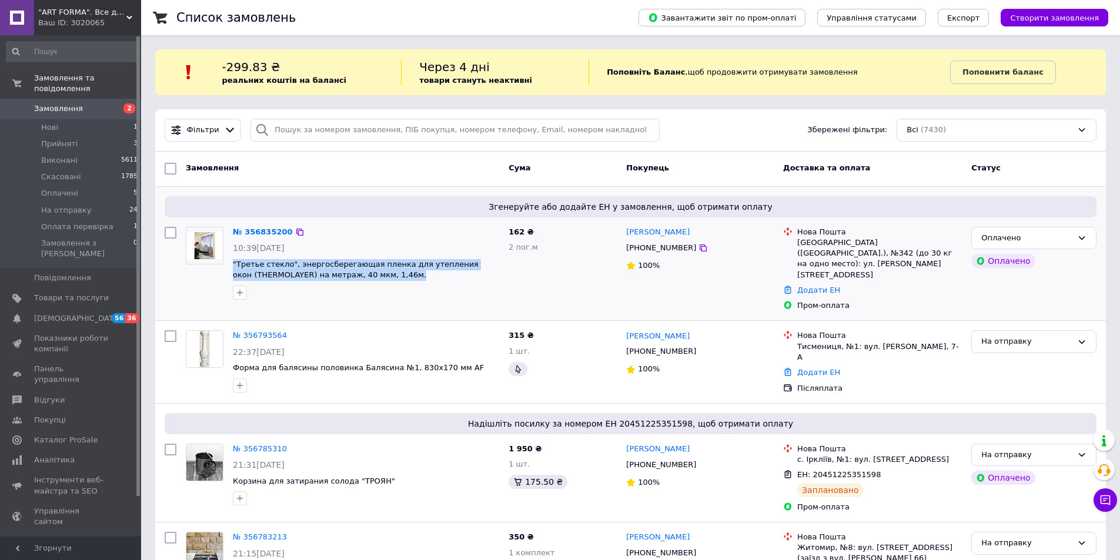
click at [232, 264] on div "№ 356835200 10:39[DATE] "Третье стекло", энергосберегающая пленка для утепления…" at bounding box center [366, 263] width 276 height 82
drag, startPoint x: 685, startPoint y: 216, endPoint x: 773, endPoint y: 249, distance: 94.2
click at [613, 224] on div "Згенеруйте або додайте ЕН у замовлення, щоб отримати оплату № 356835200 10:39[D…" at bounding box center [630, 254] width 951 height 134
click at [719, 228] on div "[PERSON_NAME]" at bounding box center [700, 233] width 150 height 14
drag, startPoint x: 703, startPoint y: 231, endPoint x: 623, endPoint y: 232, distance: 79.4
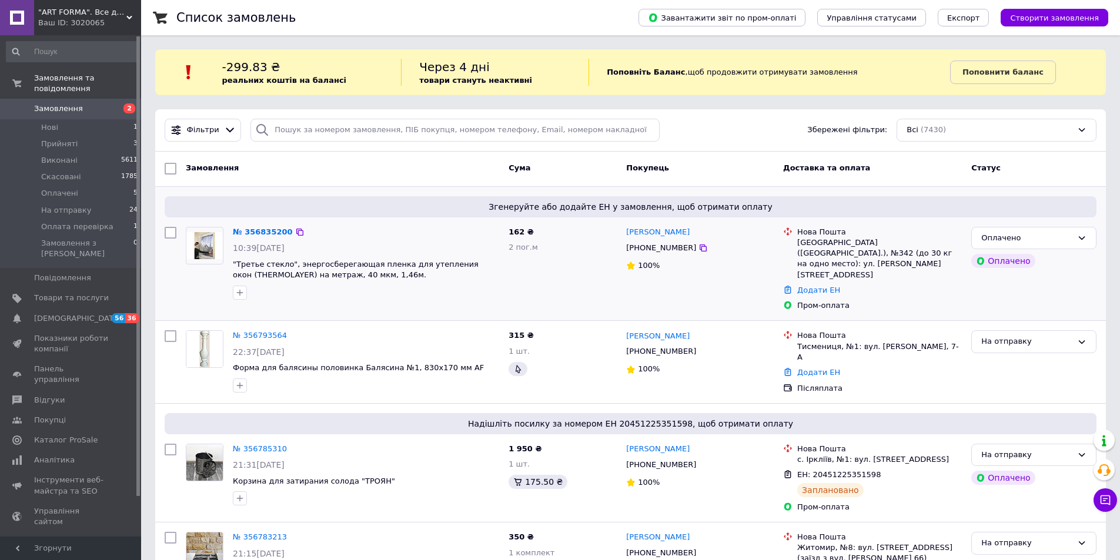
click at [623, 232] on div "[PERSON_NAME] [PHONE_NUMBER] 100%" at bounding box center [700, 269] width 157 height 94
click at [641, 243] on div "[PHONE_NUMBER]" at bounding box center [661, 248] width 75 height 15
click at [843, 251] on div "[GEOGRAPHIC_DATA] ([GEOGRAPHIC_DATA].), №342 (до 30 кг на одно место): ул. [PER…" at bounding box center [879, 259] width 165 height 43
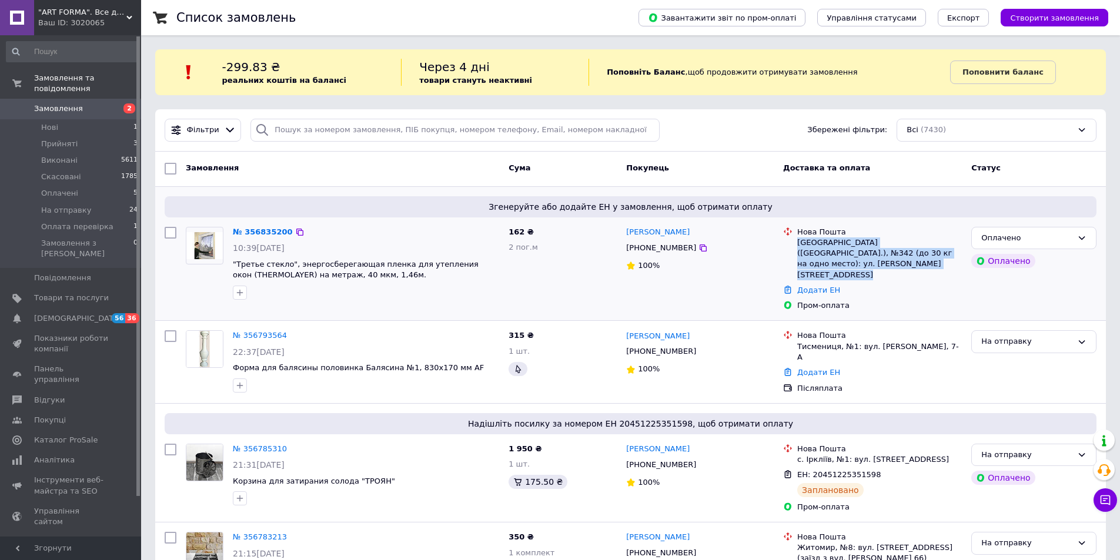
click at [843, 251] on div "[GEOGRAPHIC_DATA] ([GEOGRAPHIC_DATA].), №342 (до 30 кг на одно место): ул. [PER…" at bounding box center [879, 259] width 165 height 43
click at [253, 233] on link "№ 356835200" at bounding box center [263, 232] width 60 height 9
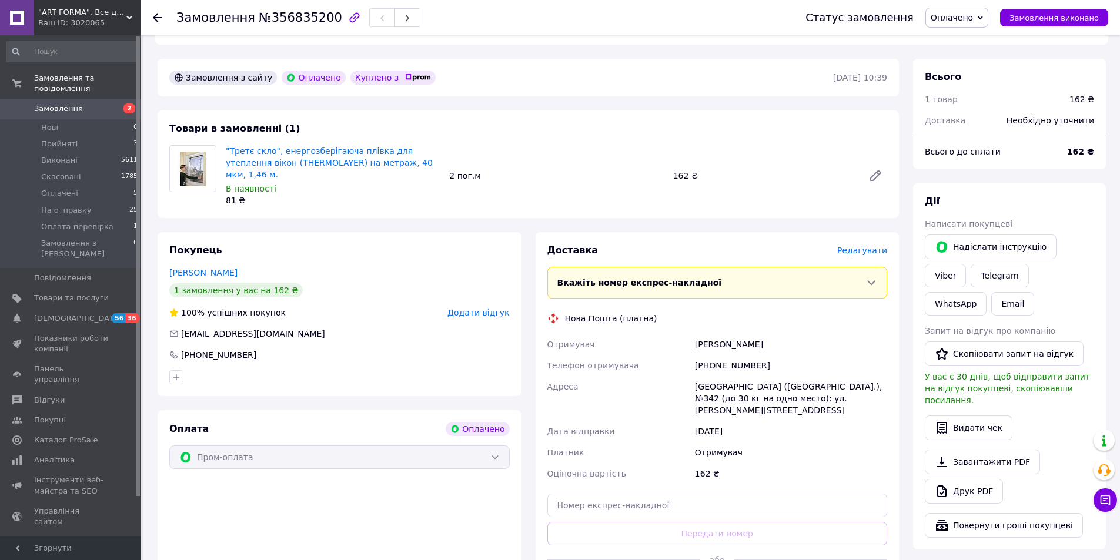
scroll to position [469, 0]
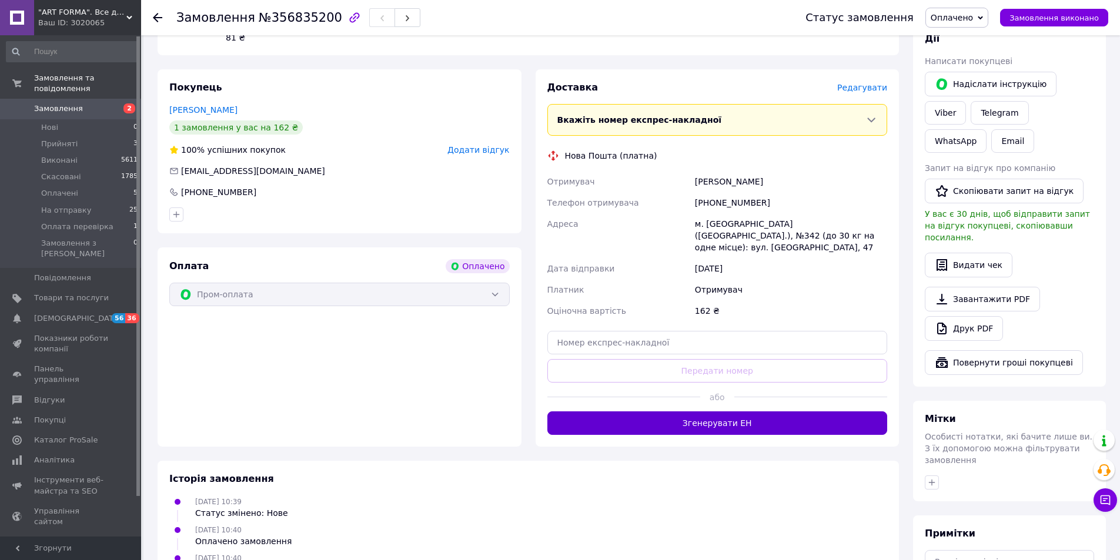
click at [678, 412] on button "Згенерувати ЕН" at bounding box center [717, 424] width 340 height 24
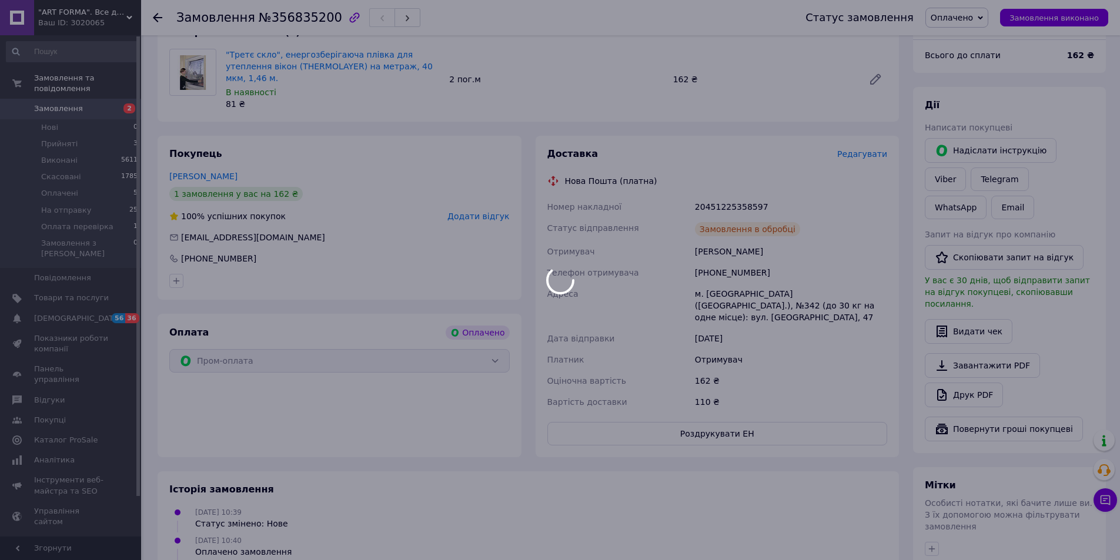
scroll to position [352, 0]
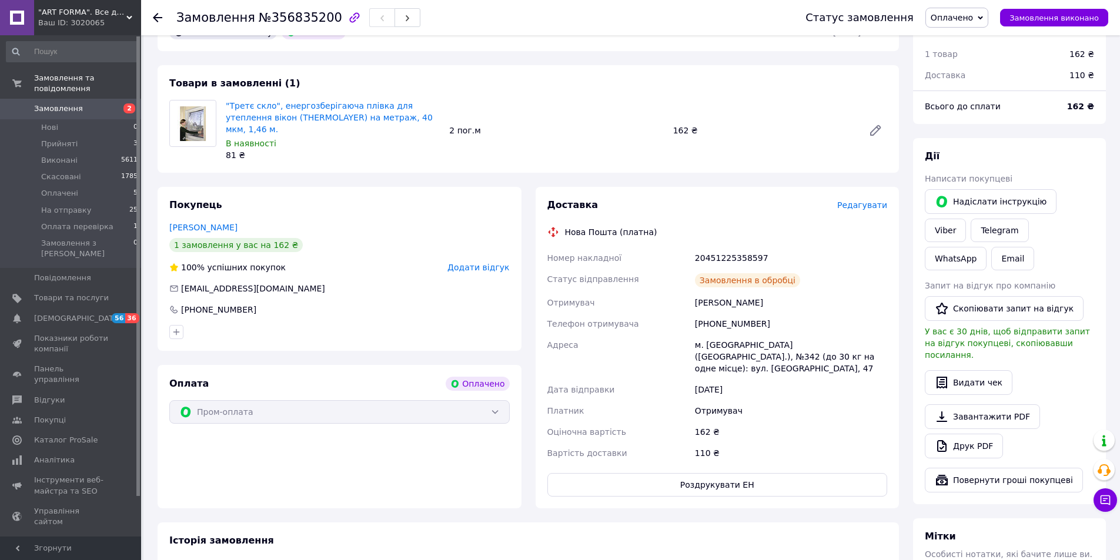
click at [723, 248] on div "20451225358597" at bounding box center [791, 258] width 197 height 21
click at [79, 103] on span "Замовлення" at bounding box center [71, 108] width 75 height 11
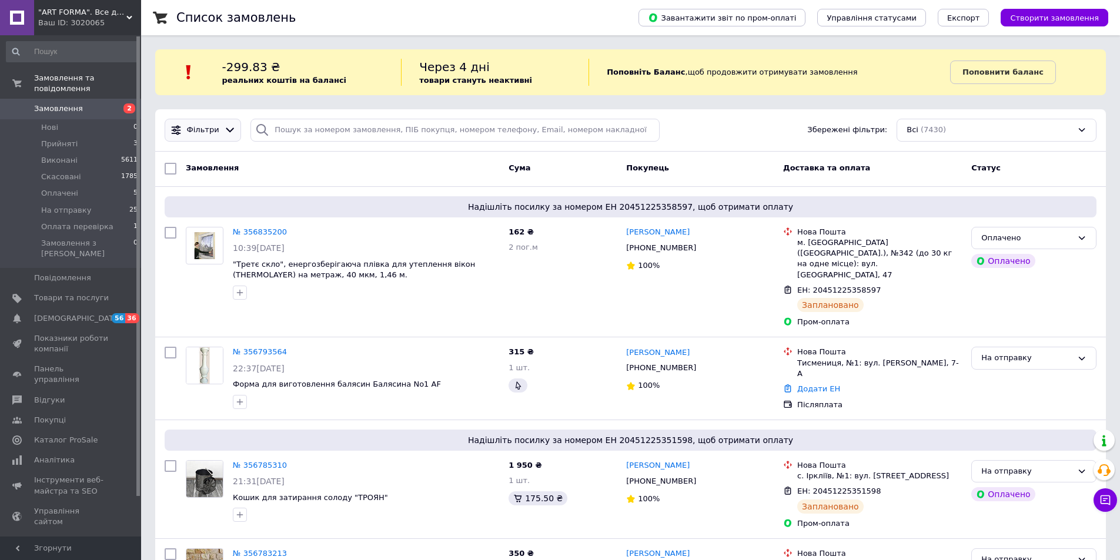
click at [202, 134] on span "Фільтри" at bounding box center [203, 130] width 32 height 11
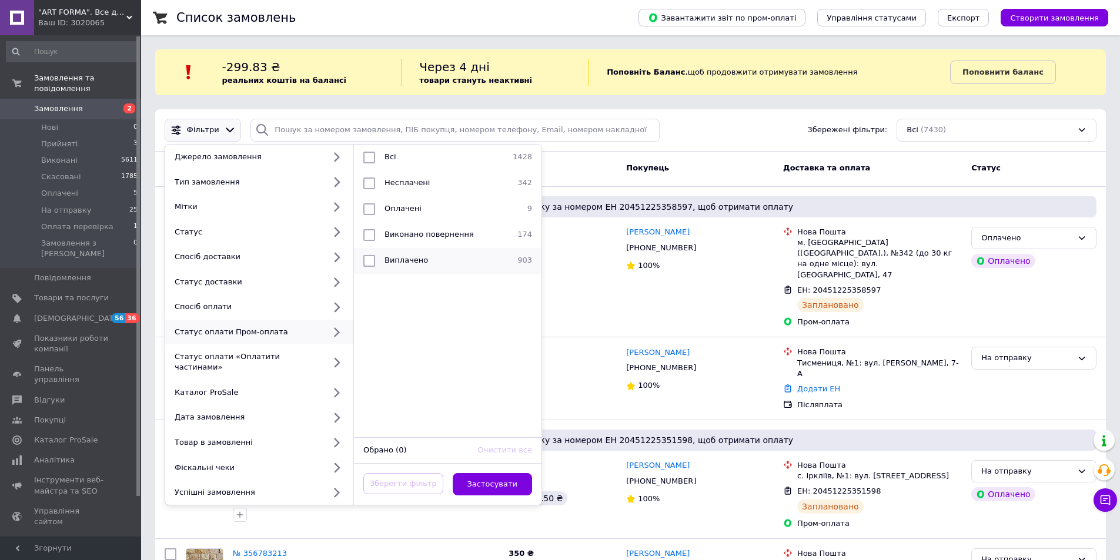
click at [374, 264] on input "checkbox" at bounding box center [369, 261] width 12 height 12
checkbox input "true"
click at [487, 473] on button "Застосувати" at bounding box center [493, 484] width 80 height 23
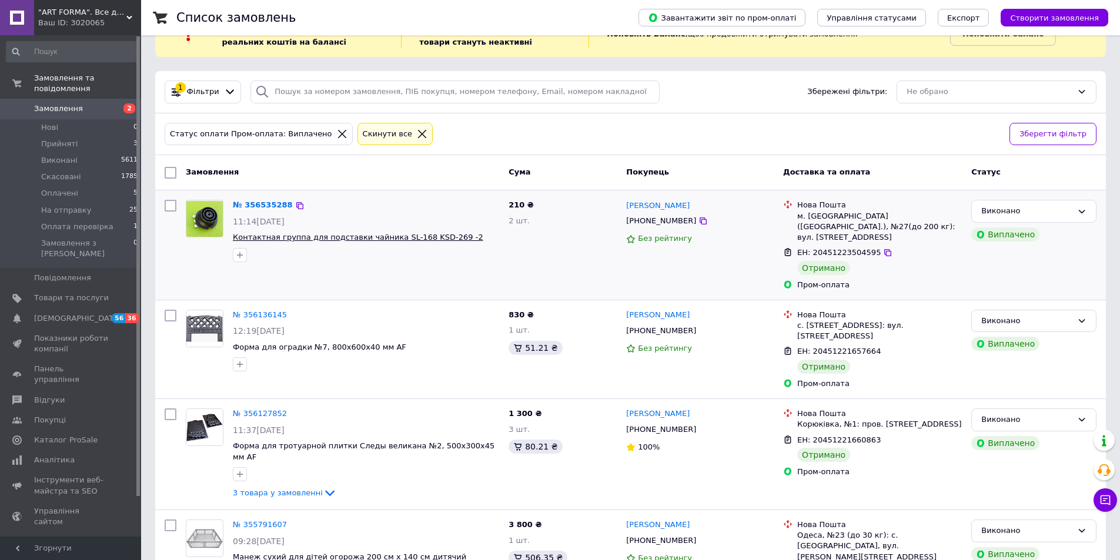
scroll to position [59, 0]
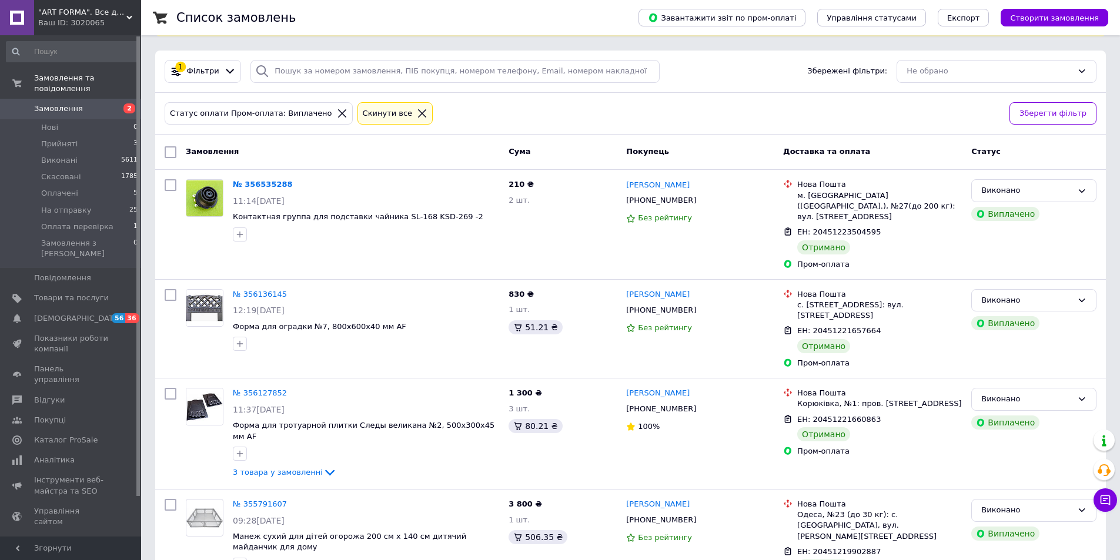
click at [338, 112] on icon at bounding box center [342, 113] width 8 height 8
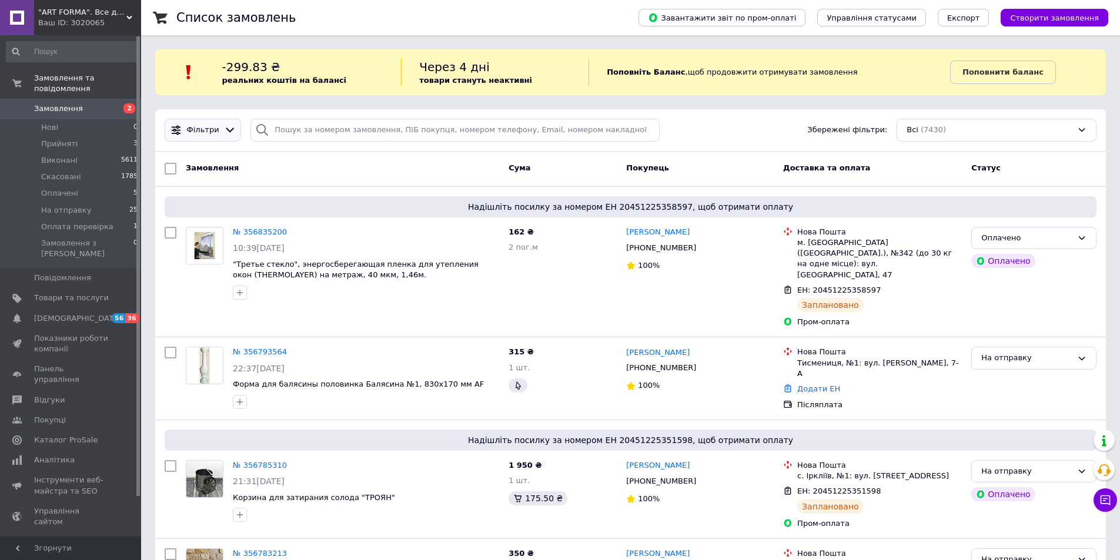
click at [199, 128] on span "Фільтри" at bounding box center [203, 130] width 32 height 11
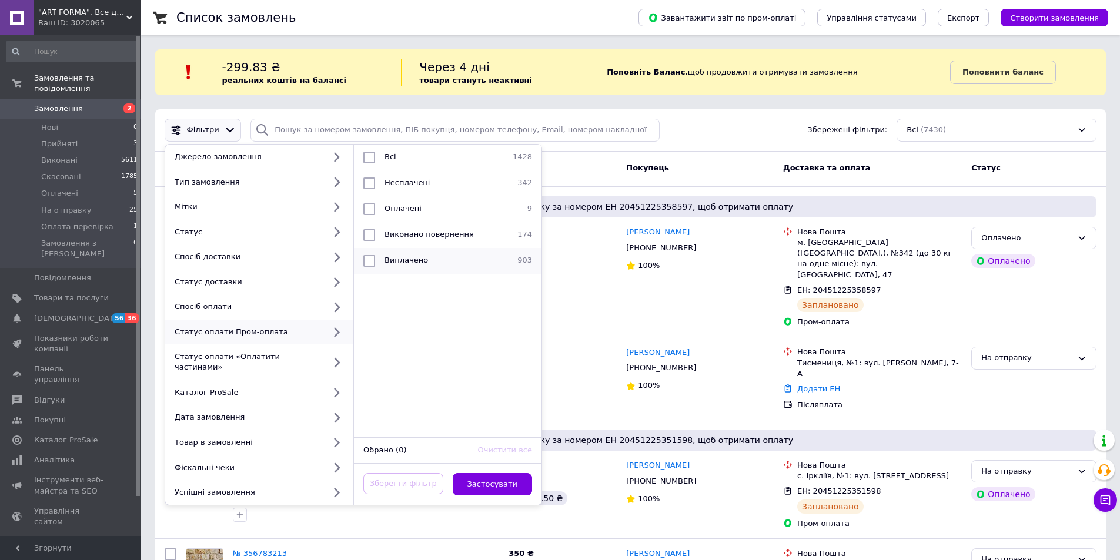
drag, startPoint x: 369, startPoint y: 204, endPoint x: 380, endPoint y: 250, distance: 47.2
click at [369, 203] on input "checkbox" at bounding box center [369, 209] width 12 height 12
checkbox input "true"
click at [495, 473] on button "Застосувати" at bounding box center [493, 484] width 80 height 23
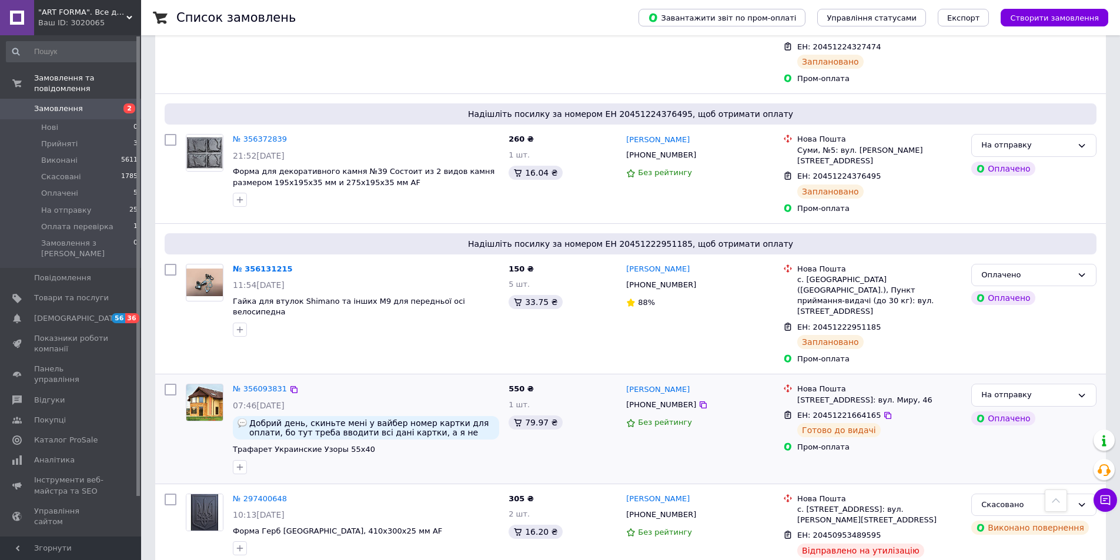
scroll to position [754, 0]
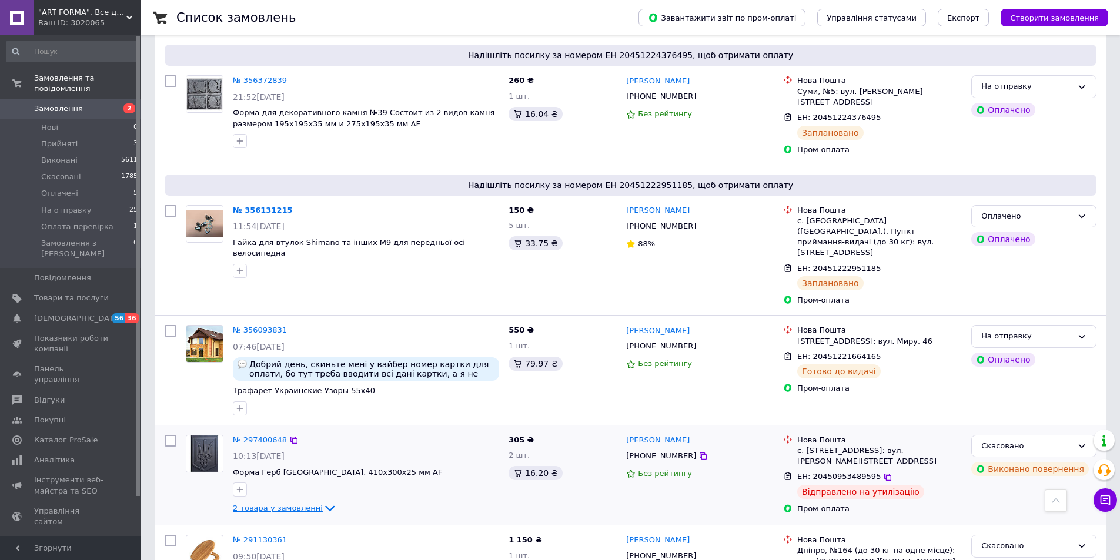
click at [275, 502] on div "2 товара у замовленні" at bounding box center [366, 509] width 266 height 14
click at [278, 504] on span "2 товара у замовленні" at bounding box center [278, 508] width 90 height 9
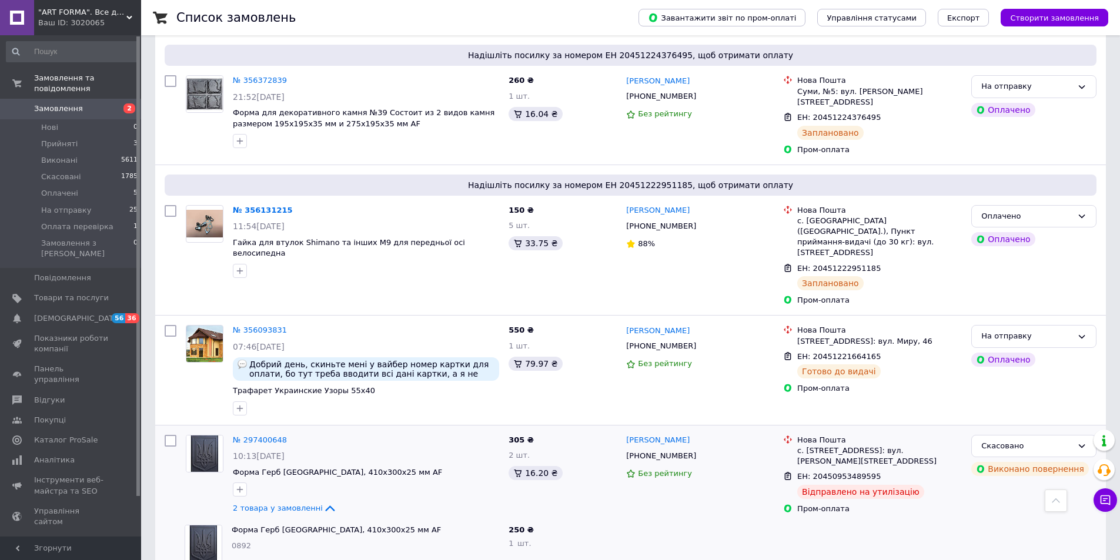
click at [89, 103] on span "Замовлення" at bounding box center [71, 108] width 75 height 11
